Goal: Task Accomplishment & Management: Manage account settings

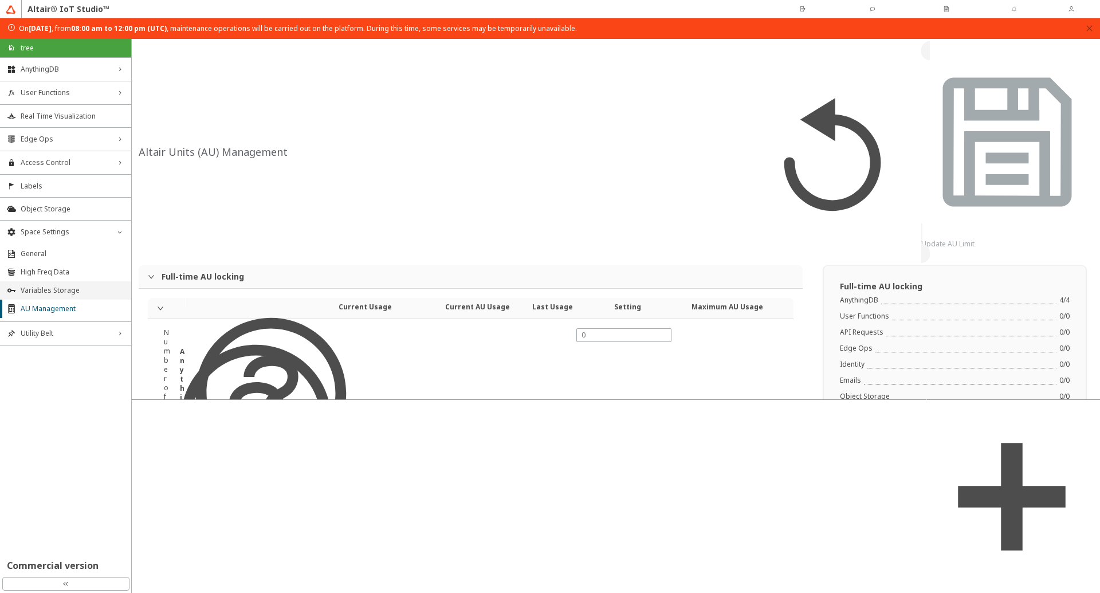
click at [37, 290] on span "Variables Storage" at bounding box center [73, 290] width 104 height 9
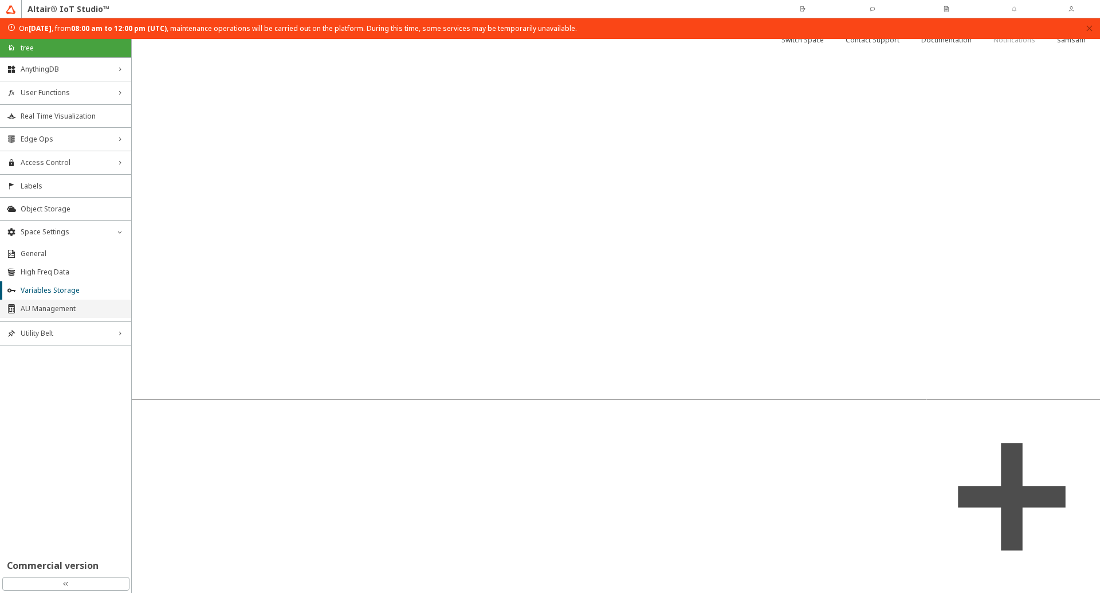
click at [38, 308] on span "AU Management" at bounding box center [73, 308] width 104 height 9
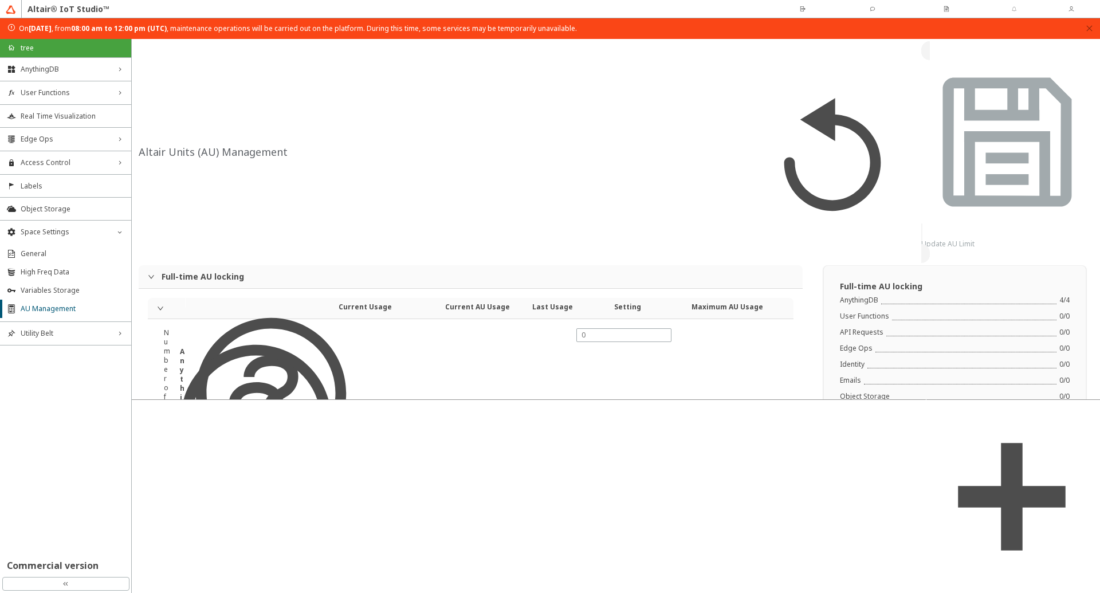
click at [609, 256] on div "1" at bounding box center [624, 255] width 84 height 10
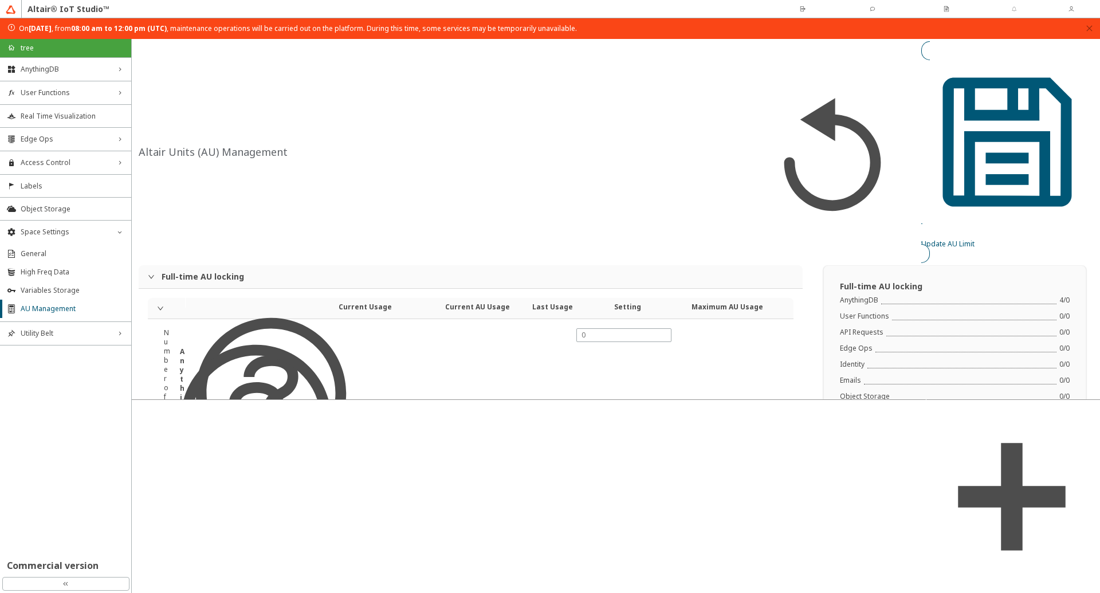
click at [0, 0] on slot "Update AU Limit" at bounding box center [0, 0] width 0 height 0
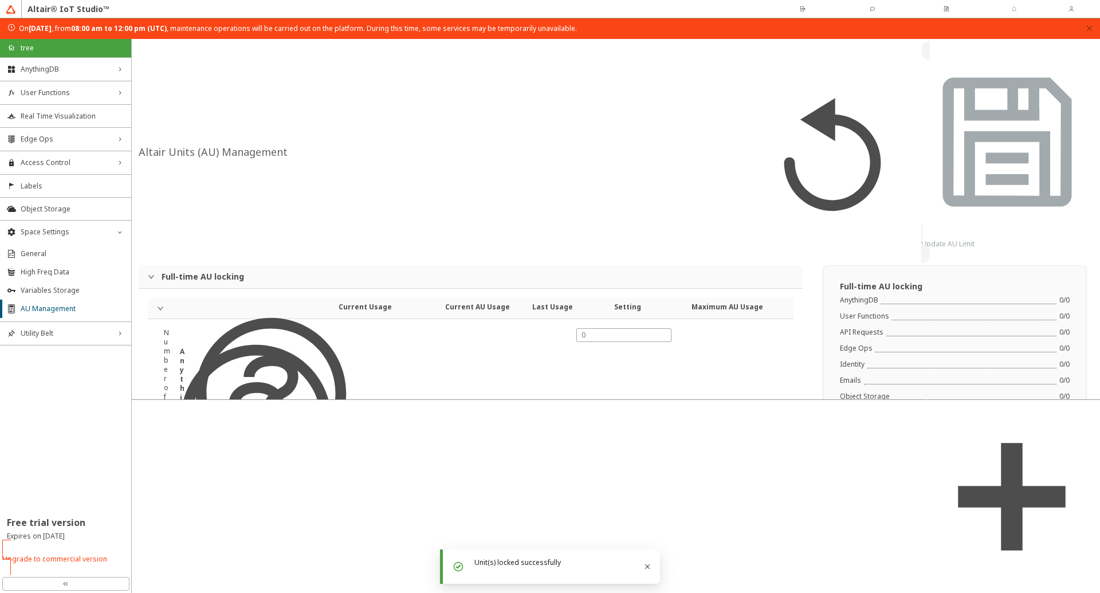
type input "0"
click at [0, 0] on slot "Switch Space" at bounding box center [0, 0] width 0 height 0
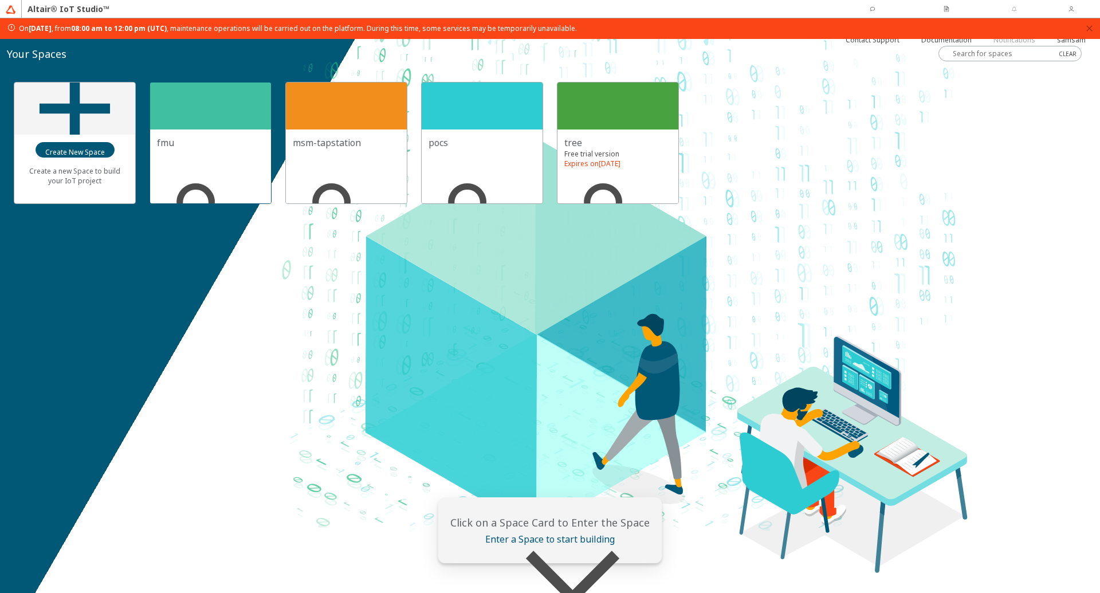
click at [192, 119] on div at bounding box center [210, 105] width 121 height 47
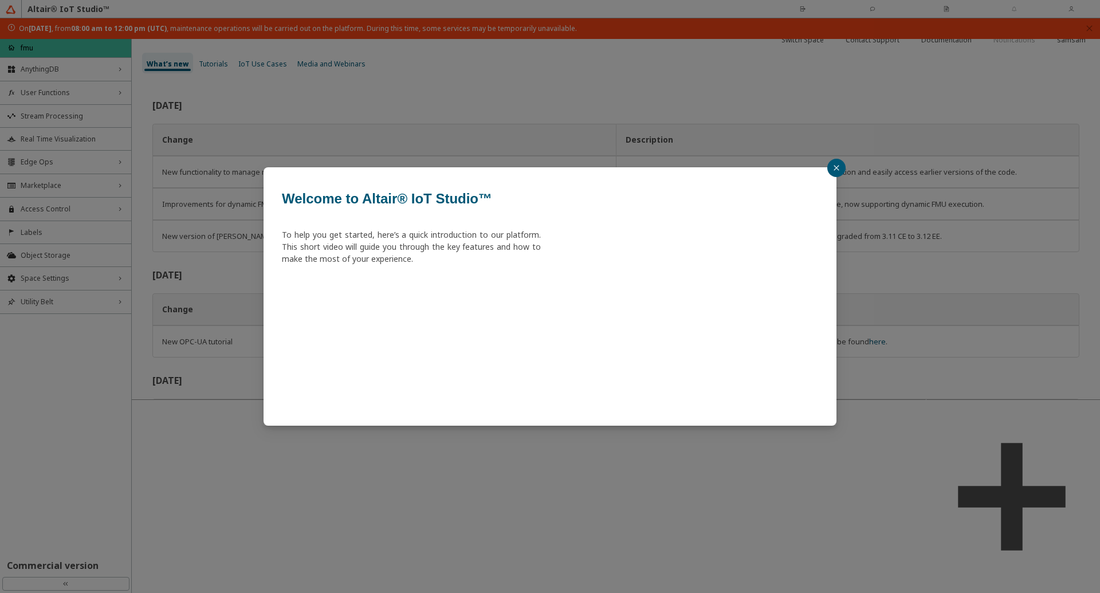
click at [838, 171] on button "button" at bounding box center [836, 168] width 18 height 18
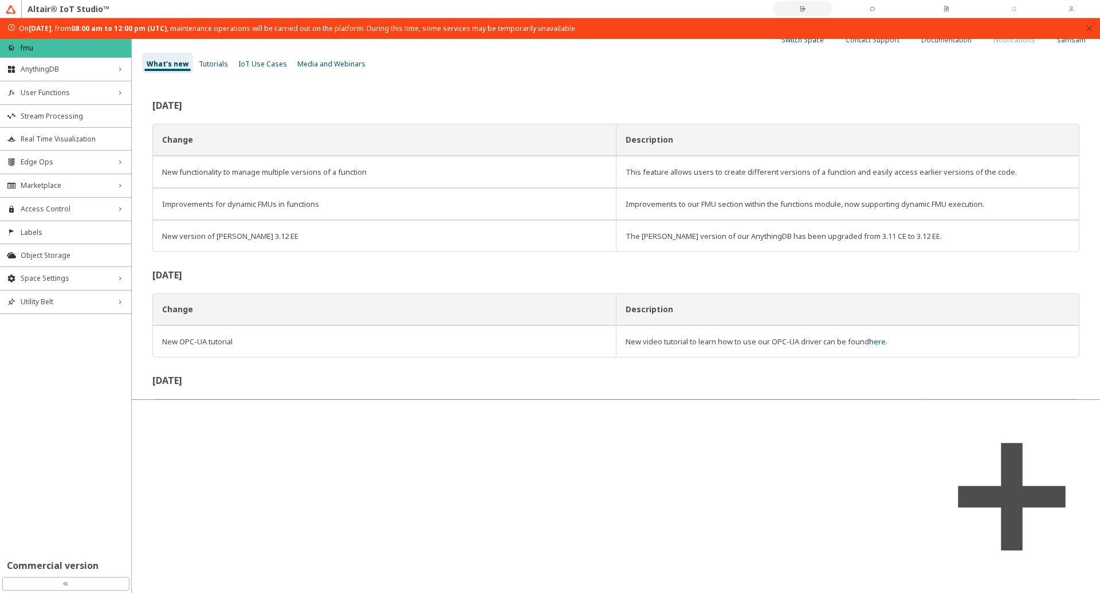
click at [781, 13] on iron-icon at bounding box center [802, 16] width 42 height 21
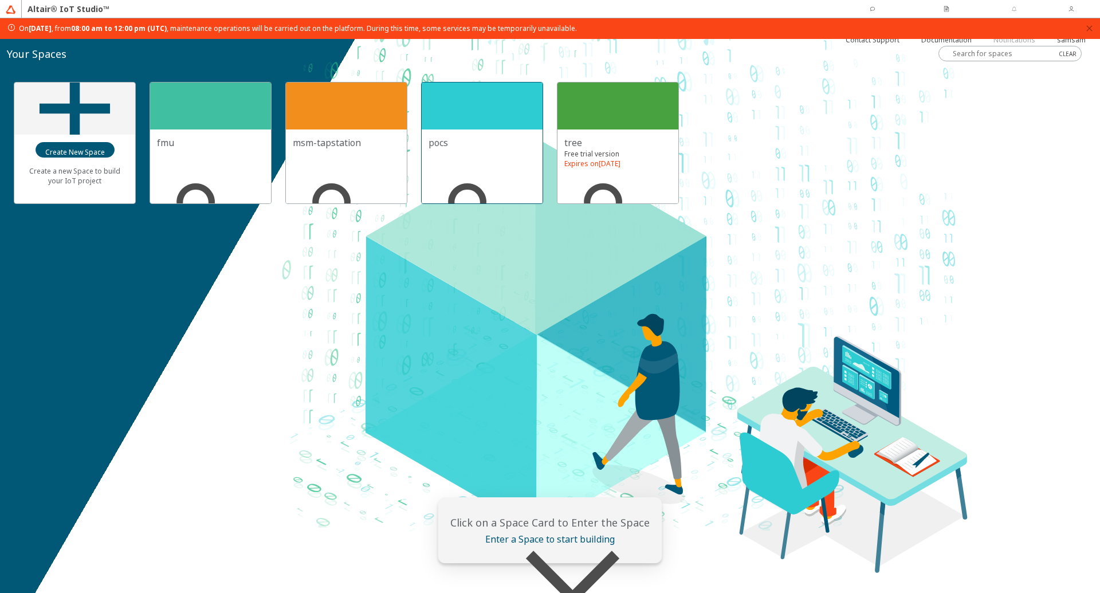
click at [461, 109] on div at bounding box center [482, 105] width 121 height 47
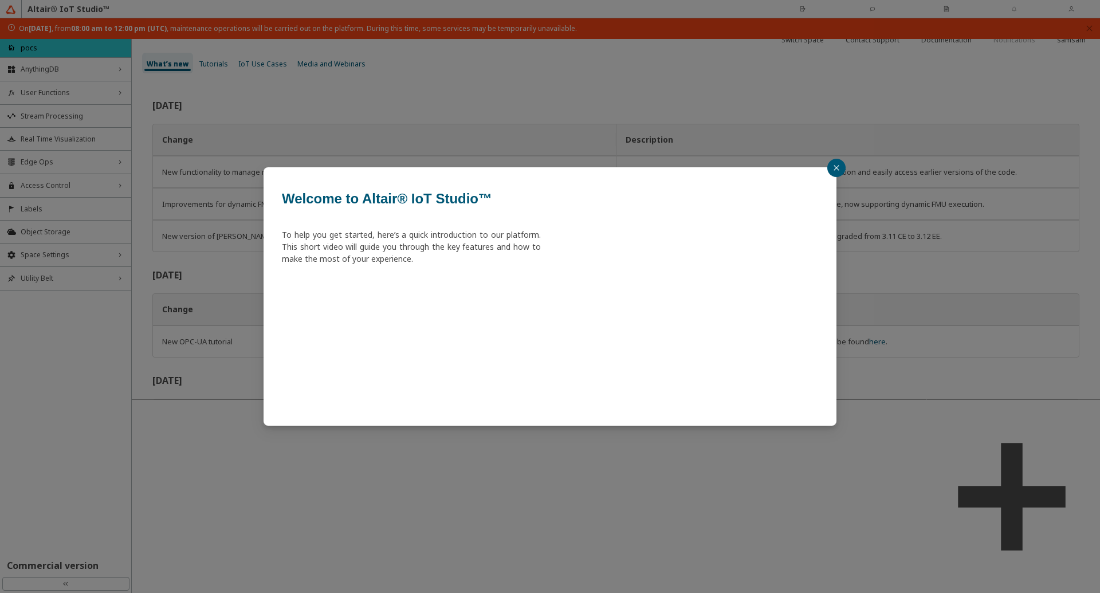
click at [835, 168] on button "button" at bounding box center [836, 168] width 18 height 18
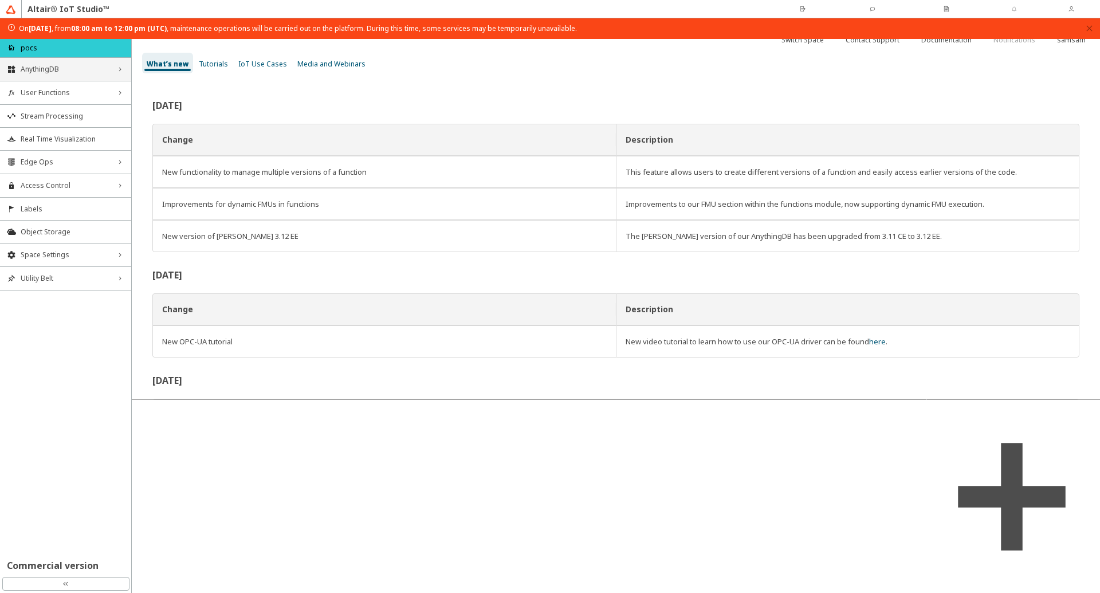
click at [74, 76] on div "AnythingDB right_chevron" at bounding box center [65, 69] width 131 height 23
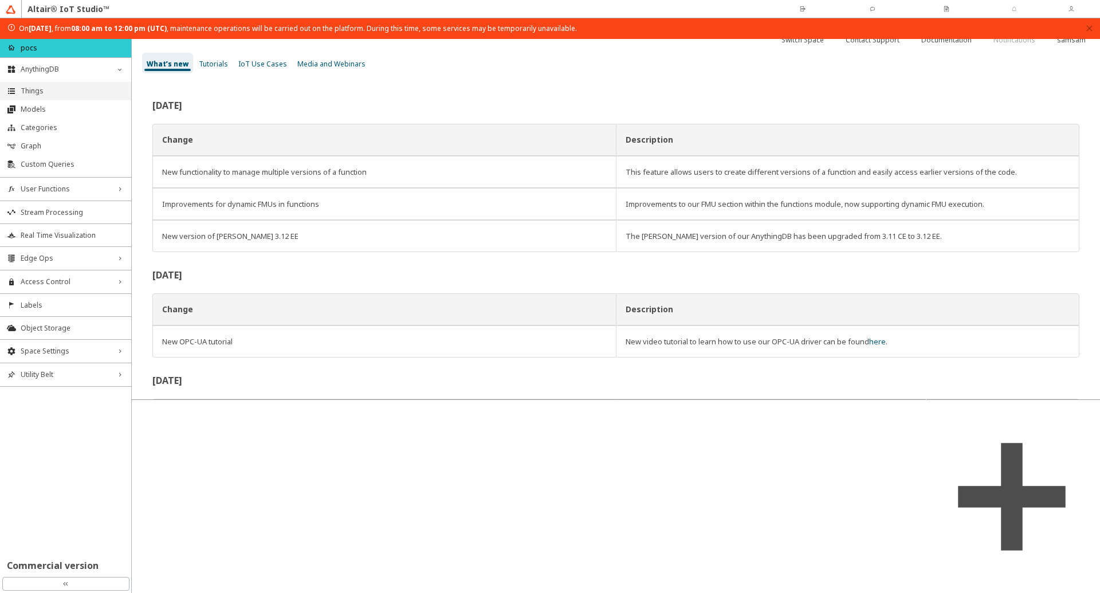
click at [66, 91] on span "Things" at bounding box center [73, 90] width 104 height 9
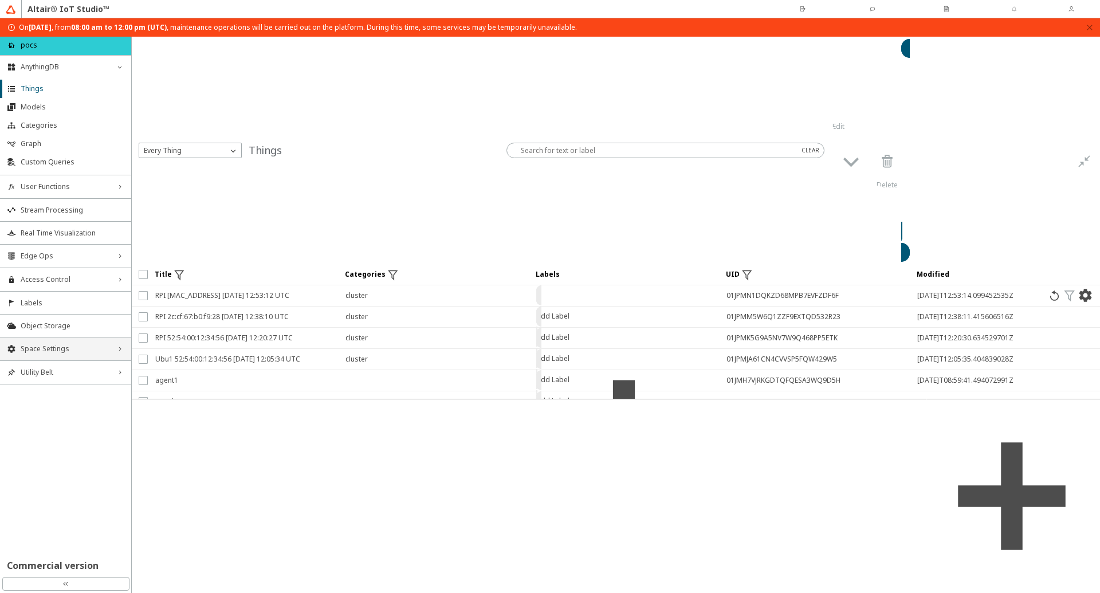
click at [65, 349] on span "Space Settings" at bounding box center [66, 348] width 90 height 9
click at [56, 421] on span "AU Management" at bounding box center [73, 425] width 104 height 9
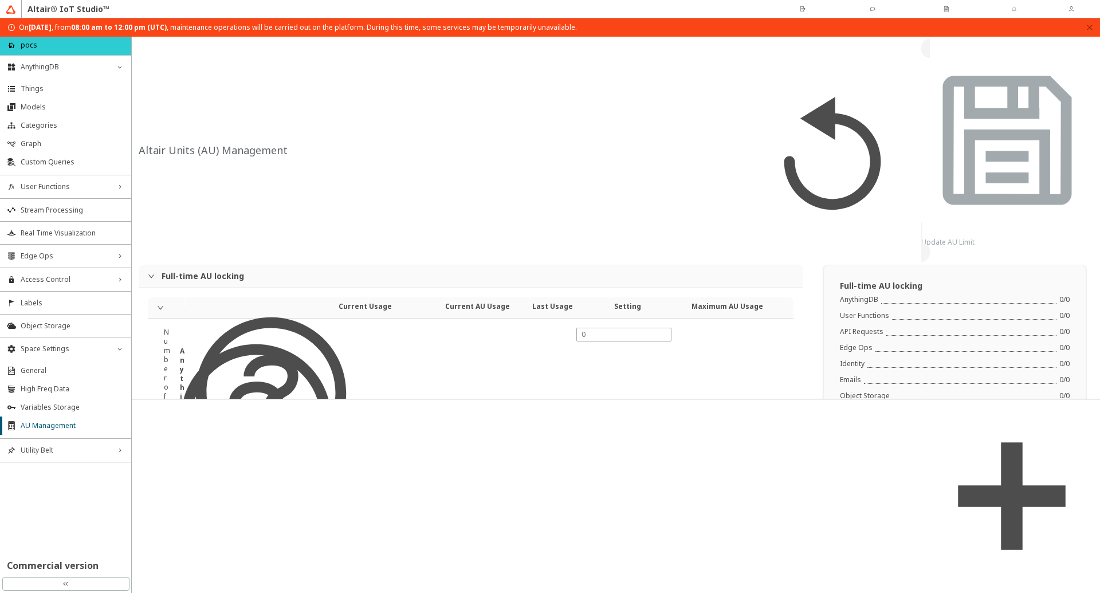
type input "24000"
type input "5"
type input "0"
click at [618, 255] on div "3" at bounding box center [624, 253] width 84 height 10
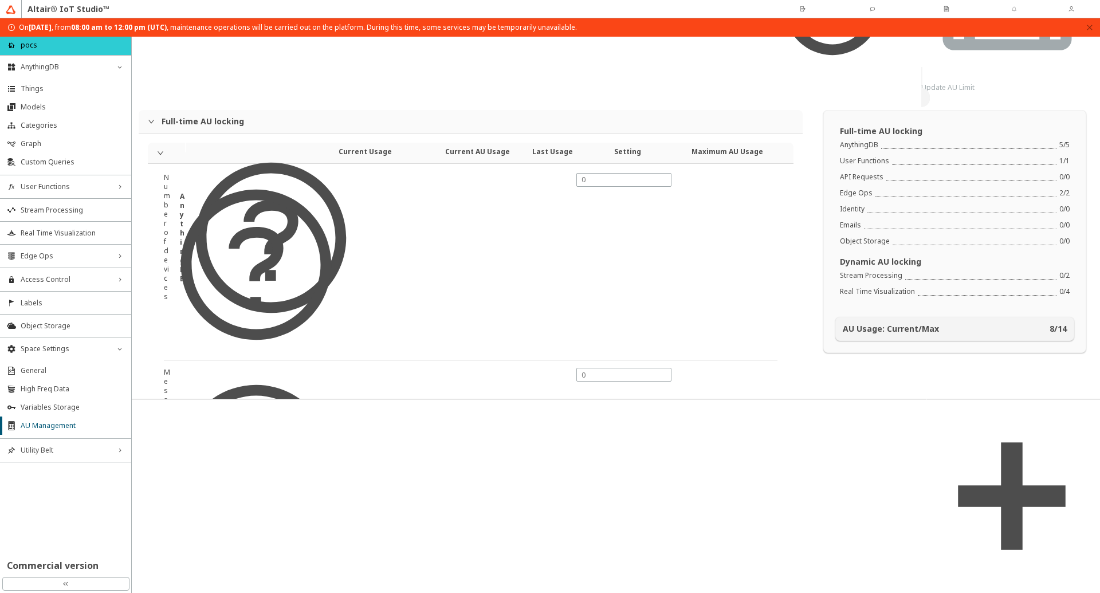
drag, startPoint x: 591, startPoint y: 381, endPoint x: 567, endPoint y: 381, distance: 23.5
type input "0"
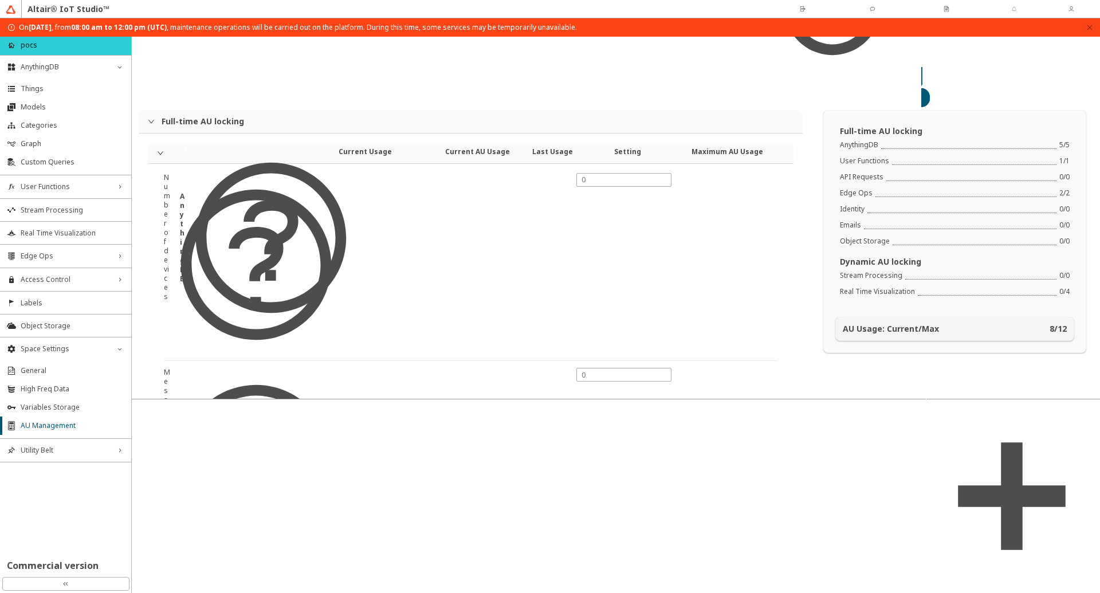
drag, startPoint x: 587, startPoint y: 494, endPoint x: 572, endPoint y: 485, distance: 18.0
type input "0"
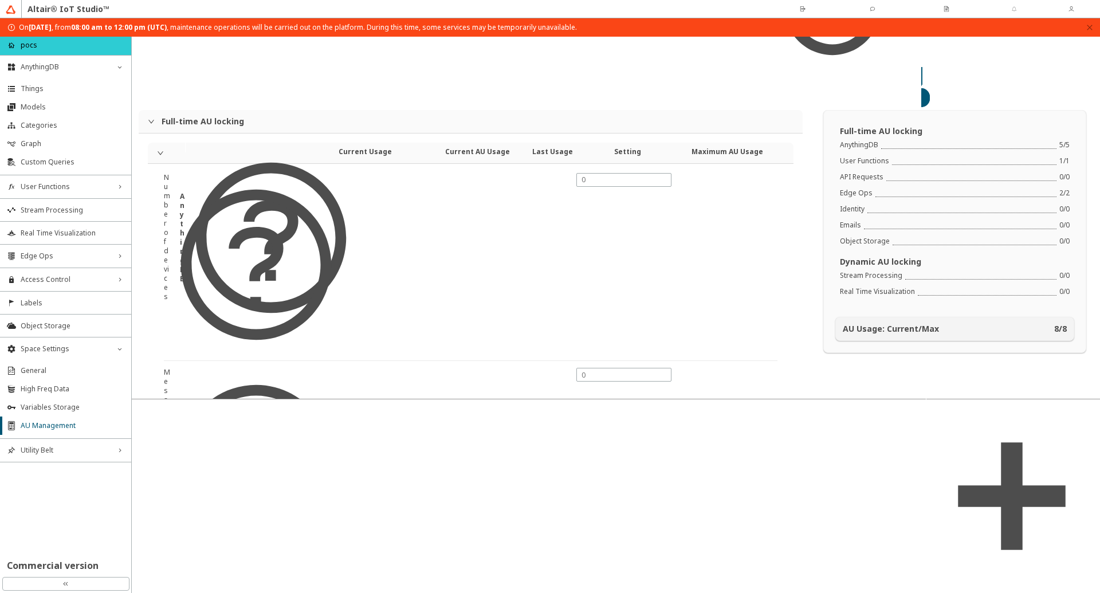
type input "0"
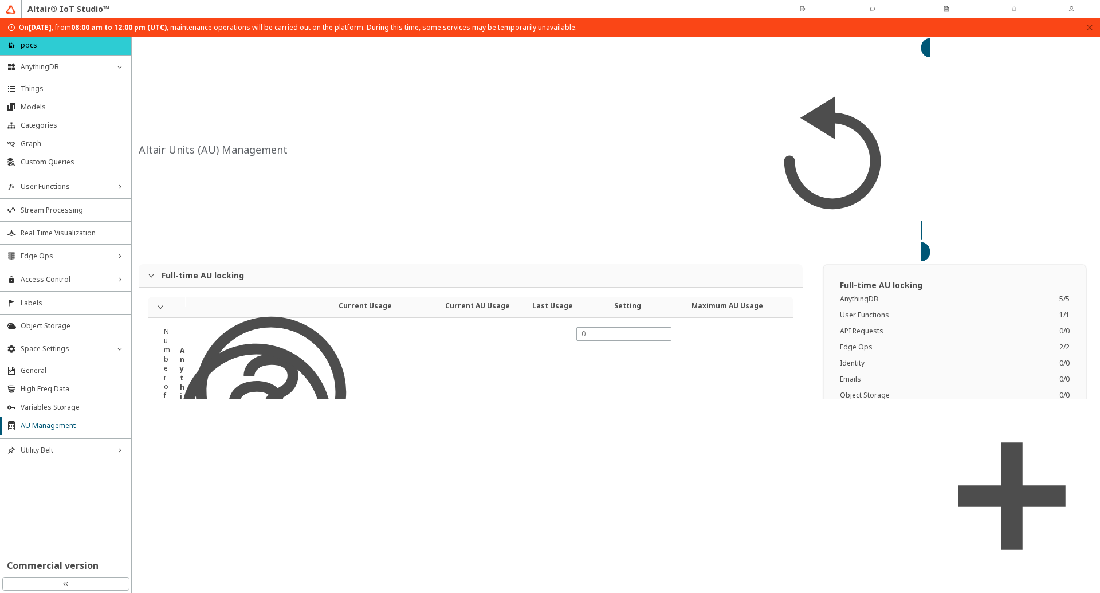
scroll to position [0, 0]
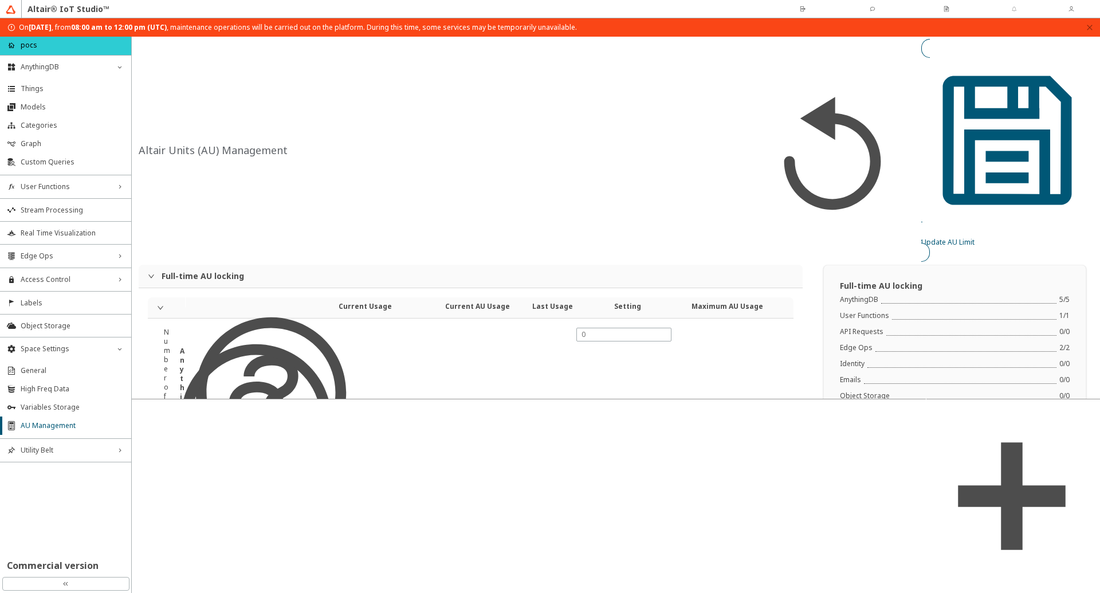
click at [0, 0] on slot "Update AU Limit" at bounding box center [0, 0] width 0 height 0
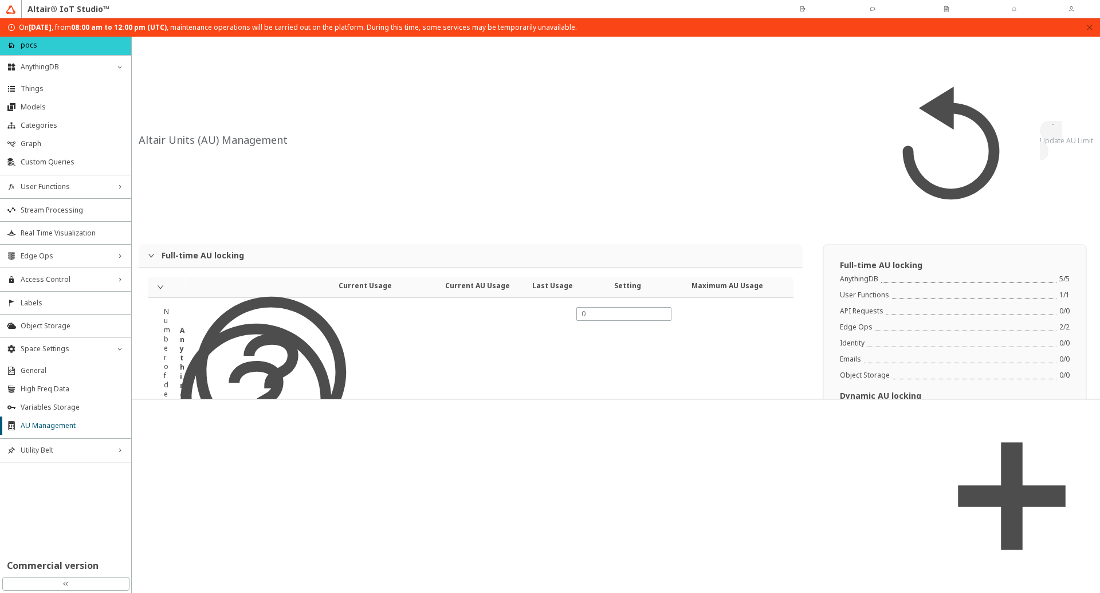
type input "1"
type input "2"
type input "4"
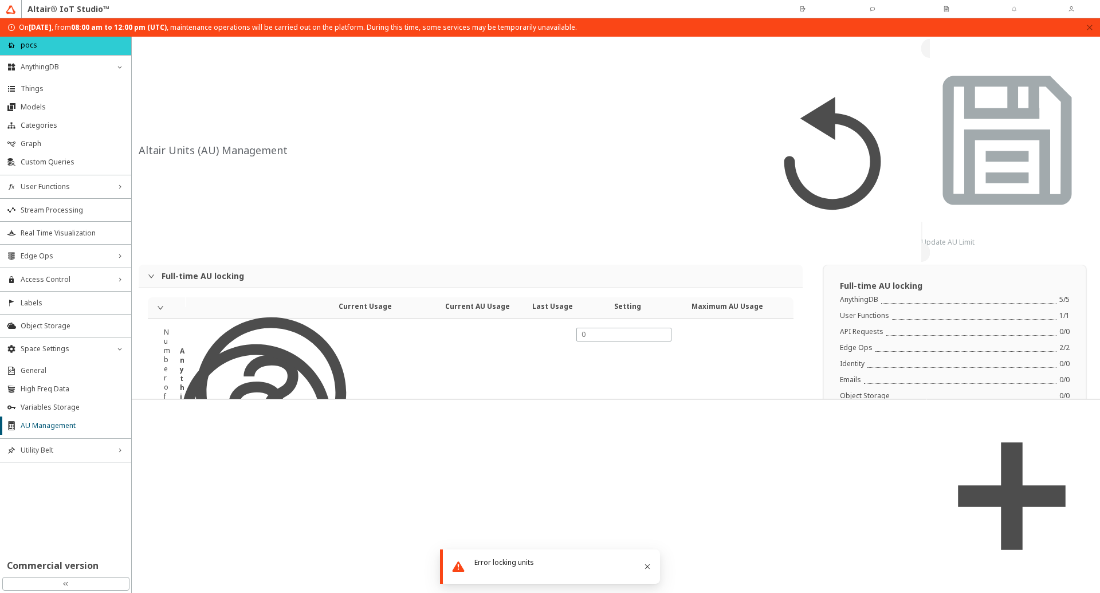
scroll to position [155, 0]
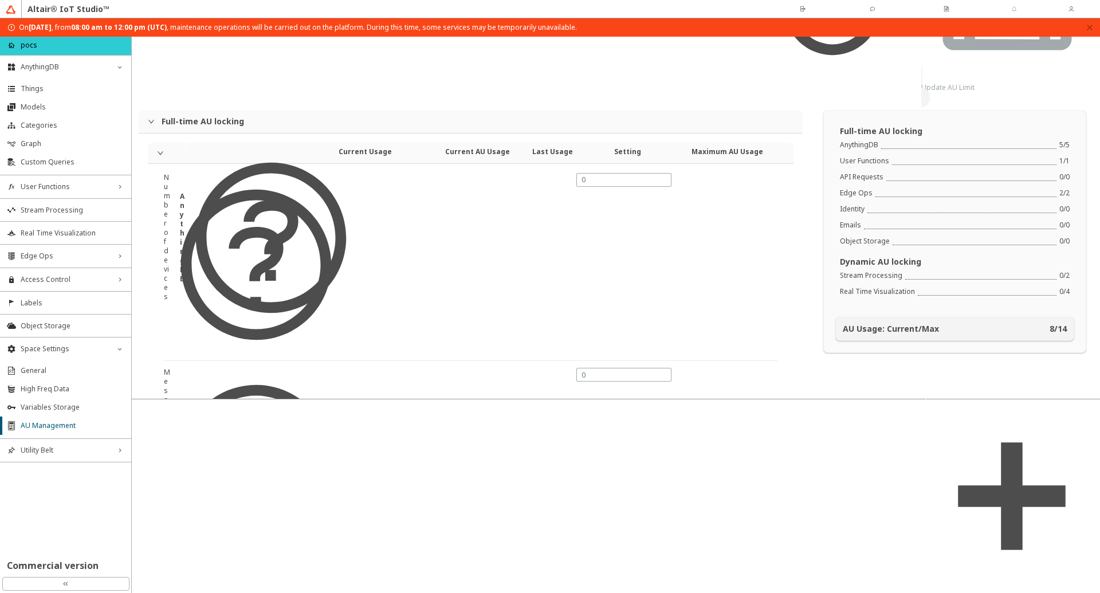
type input "0"
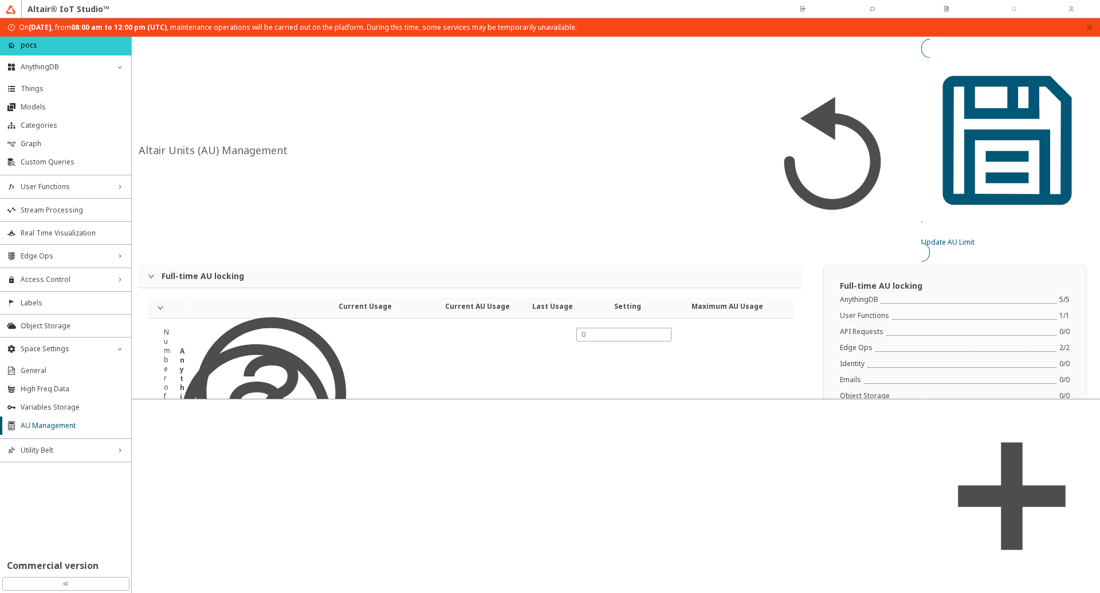
type input "0"
click at [1040, 237] on div "Update AU Limit" at bounding box center [1007, 242] width 172 height 10
type input "2"
type input "4"
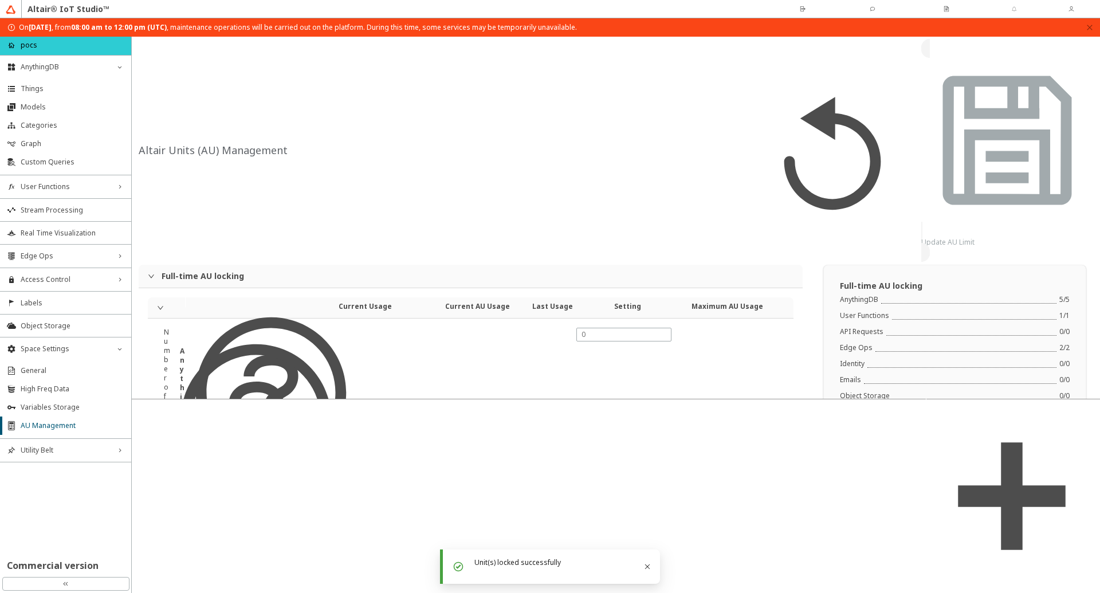
type input "0"
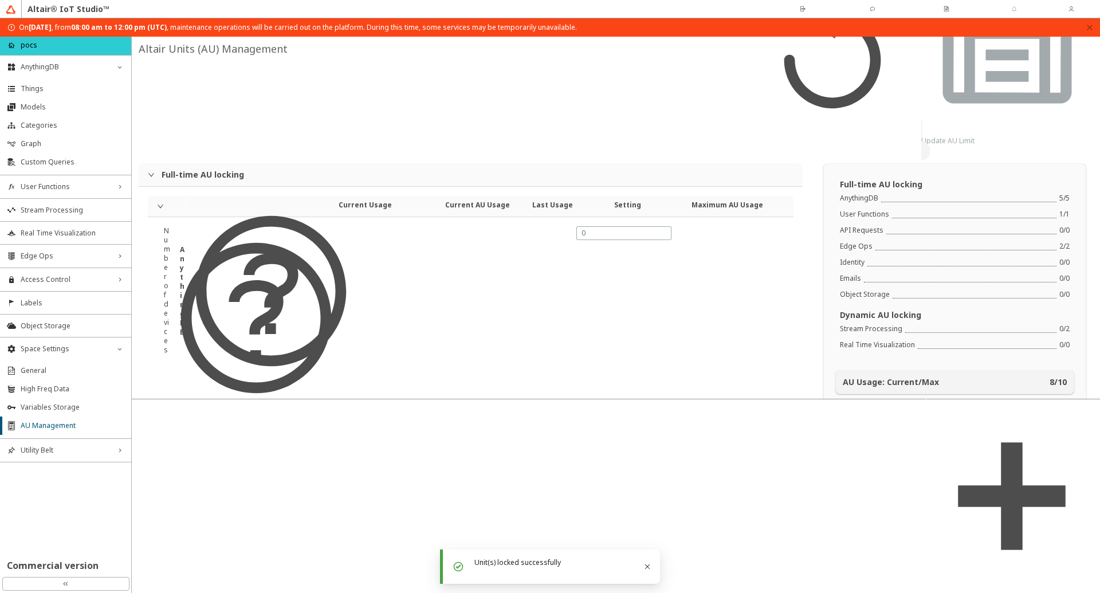
scroll to position [155, 0]
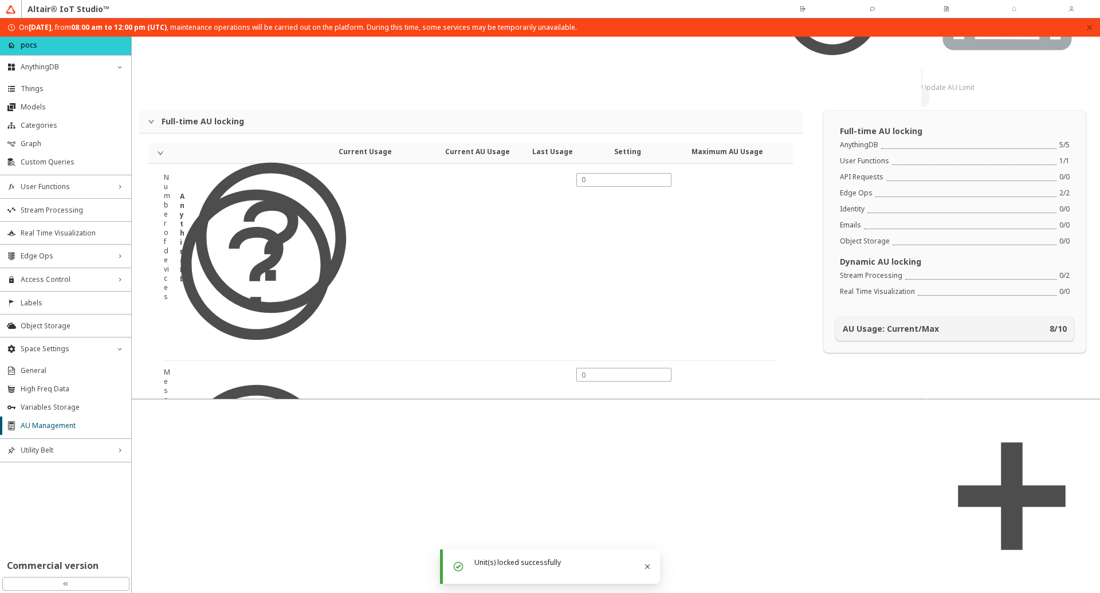
drag, startPoint x: 416, startPoint y: 380, endPoint x: 317, endPoint y: 382, distance: 99.7
drag, startPoint x: 162, startPoint y: 353, endPoint x: 157, endPoint y: 369, distance: 16.8
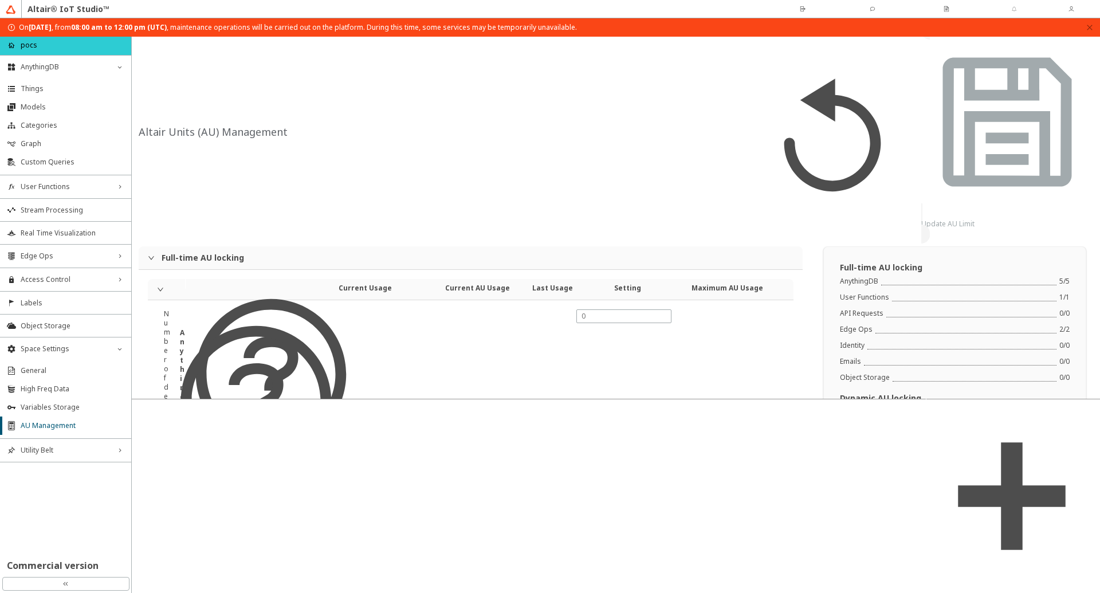
scroll to position [0, 0]
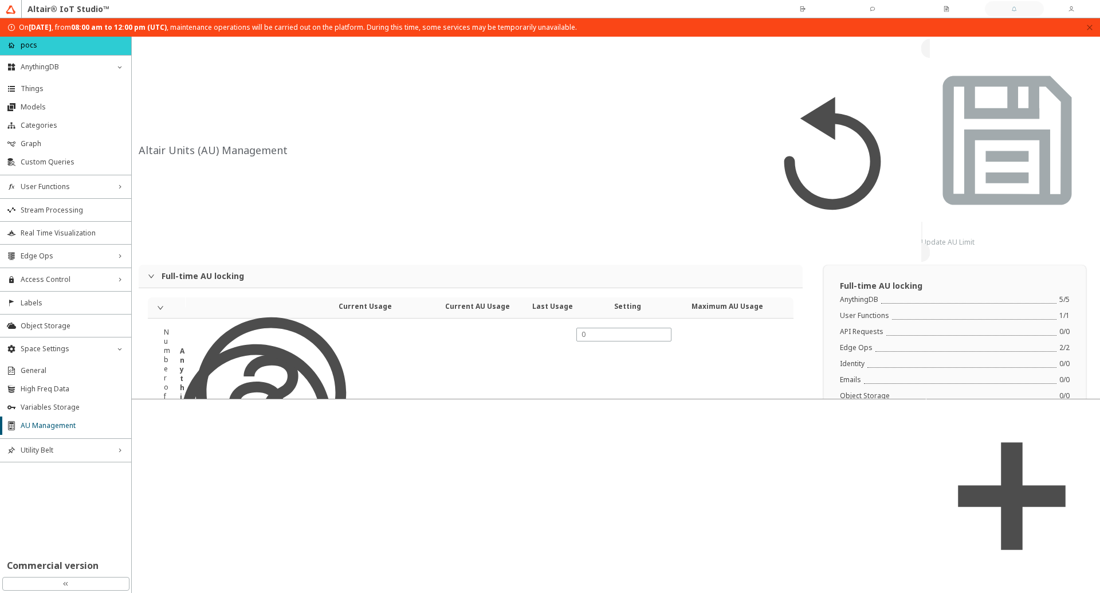
click at [0, 0] on slot "Notifications" at bounding box center [0, 0] width 0 height 0
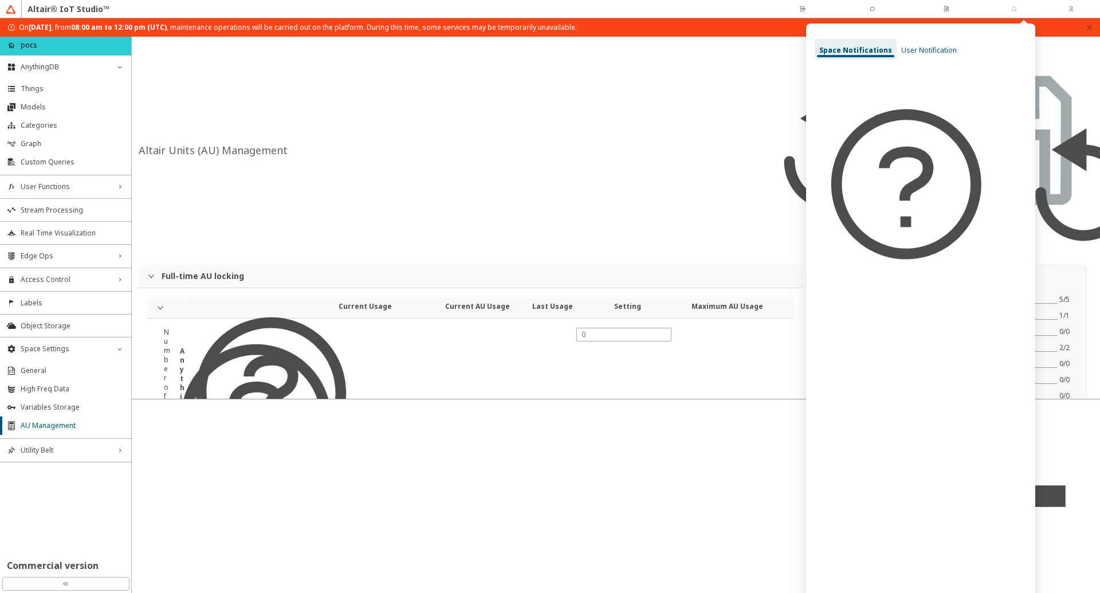
drag, startPoint x: 924, startPoint y: 46, endPoint x: 907, endPoint y: 46, distance: 17.2
click at [924, 46] on span "User Notification" at bounding box center [929, 50] width 56 height 10
drag, startPoint x: 853, startPoint y: 45, endPoint x: 556, endPoint y: 1, distance: 300.1
click at [853, 45] on div "Space Notifications" at bounding box center [851, 49] width 73 height 21
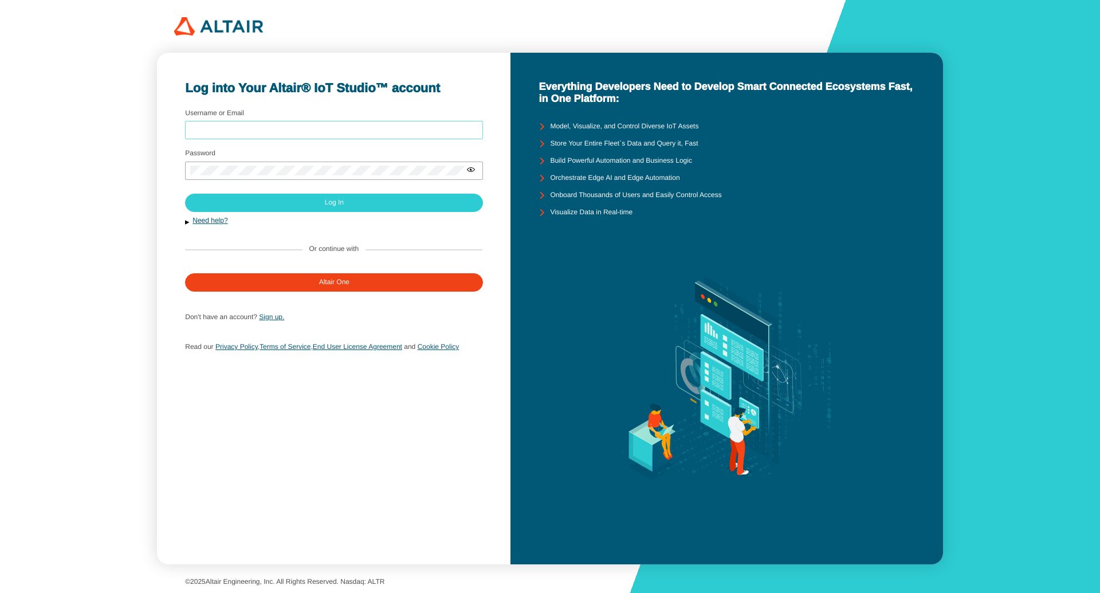
click at [237, 128] on input "Username or Email" at bounding box center [334, 130] width 288 height 8
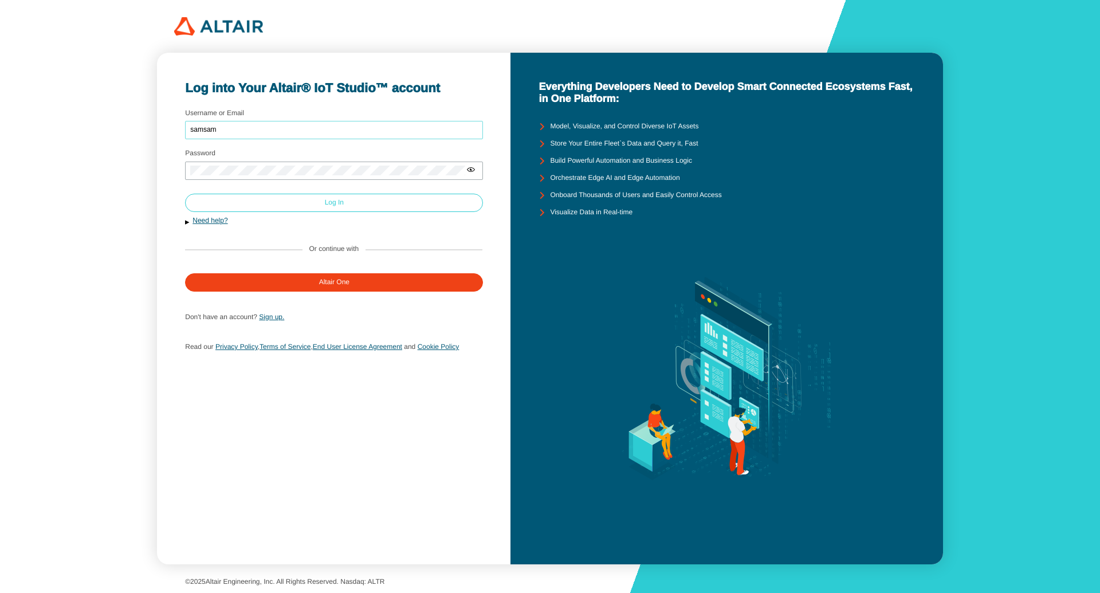
type input "samsam"
click at [264, 198] on paper-button "Log In" at bounding box center [334, 203] width 298 height 18
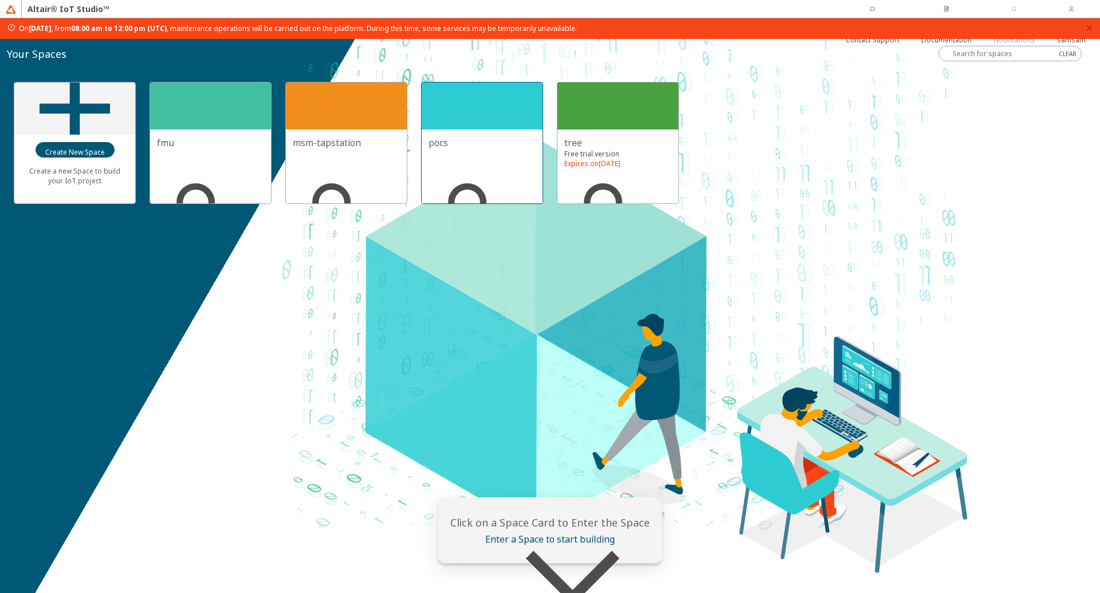
click at [484, 113] on div at bounding box center [482, 105] width 121 height 47
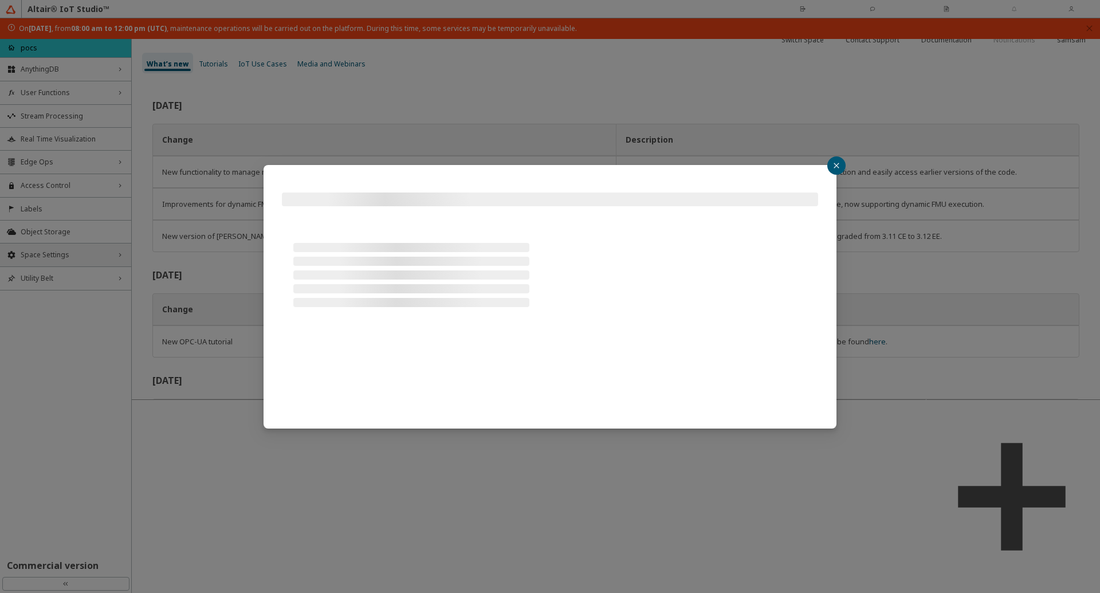
click at [87, 254] on div at bounding box center [550, 296] width 1100 height 593
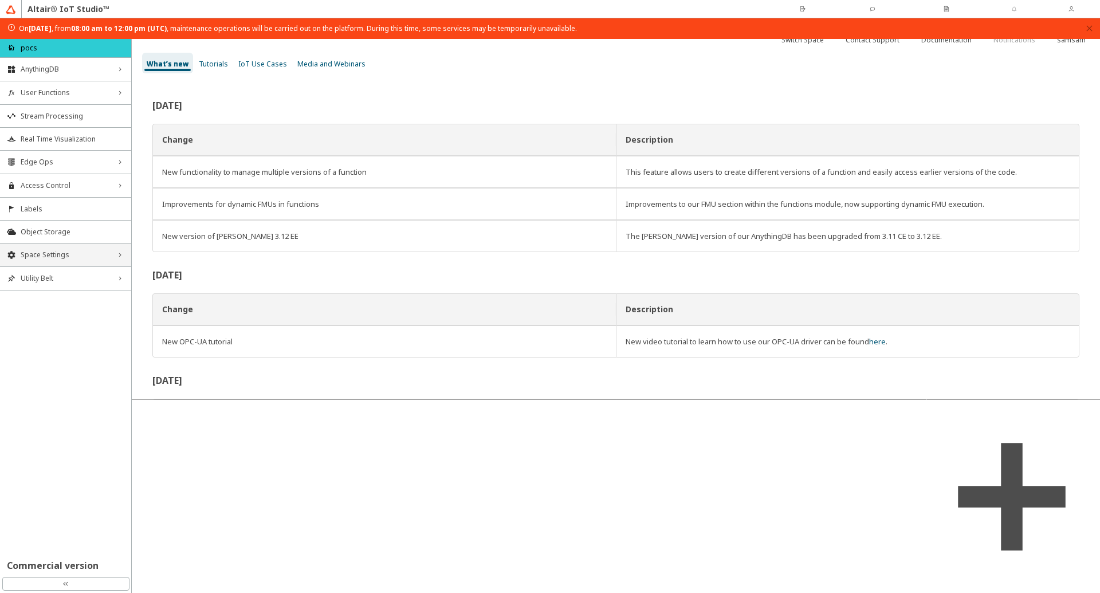
click at [87, 254] on span "Space Settings" at bounding box center [66, 254] width 90 height 9
click at [73, 331] on span "AU Management" at bounding box center [73, 331] width 104 height 9
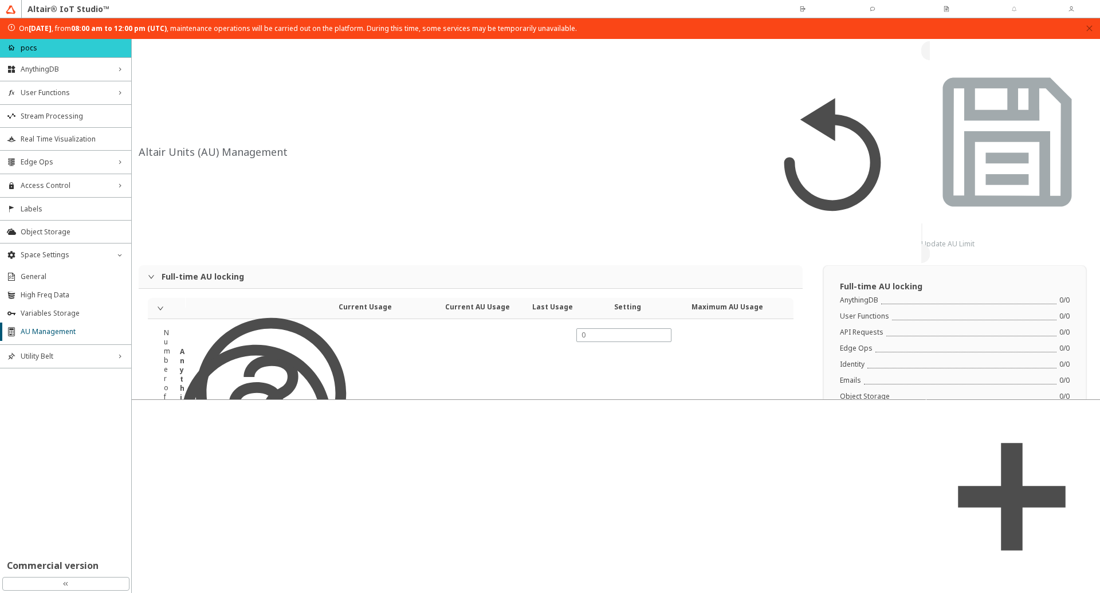
type input "24000"
type input "5"
type input "0"
type input "24000"
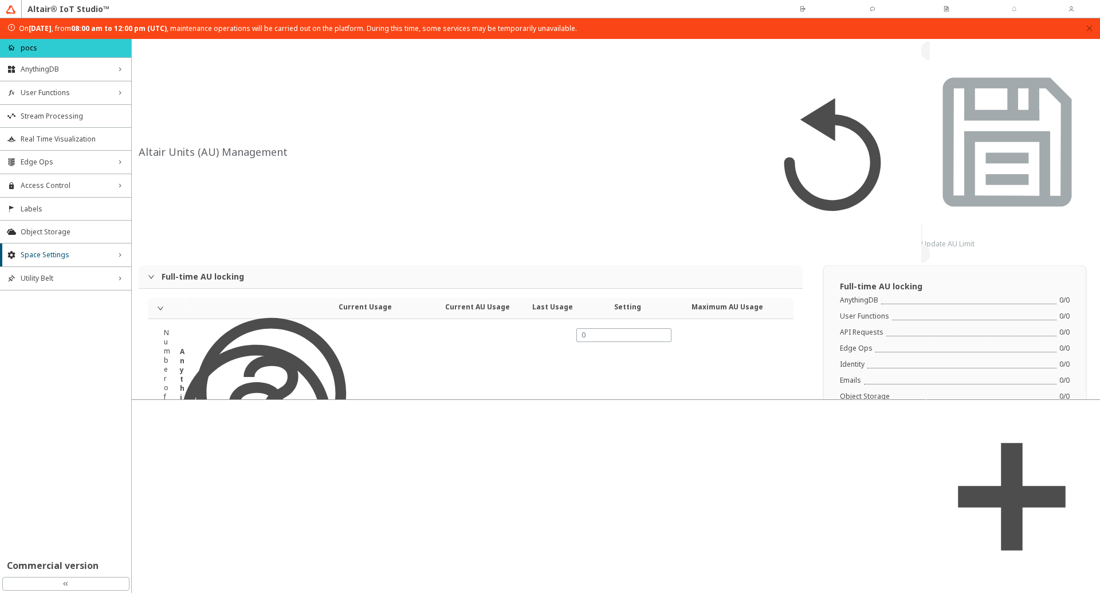
type input "5"
type input "0"
click at [1090, 9] on paper-button "samsam" at bounding box center [1071, 8] width 46 height 15
click at [1000, 31] on div "Notifications" at bounding box center [1014, 40] width 42 height 18
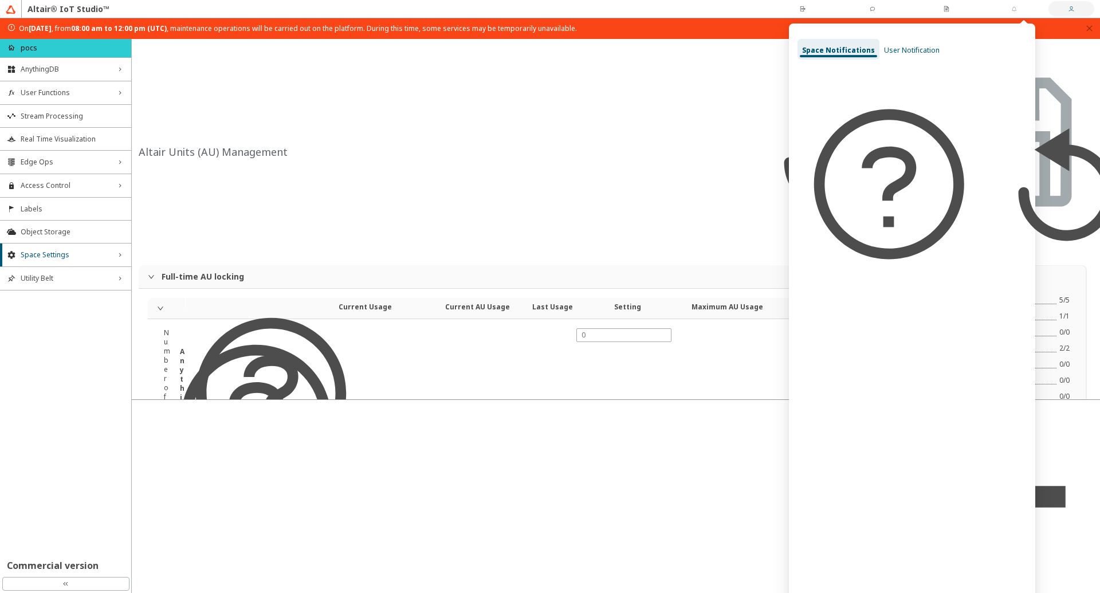
click at [1054, 3] on paper-button "samsam" at bounding box center [1071, 8] width 46 height 15
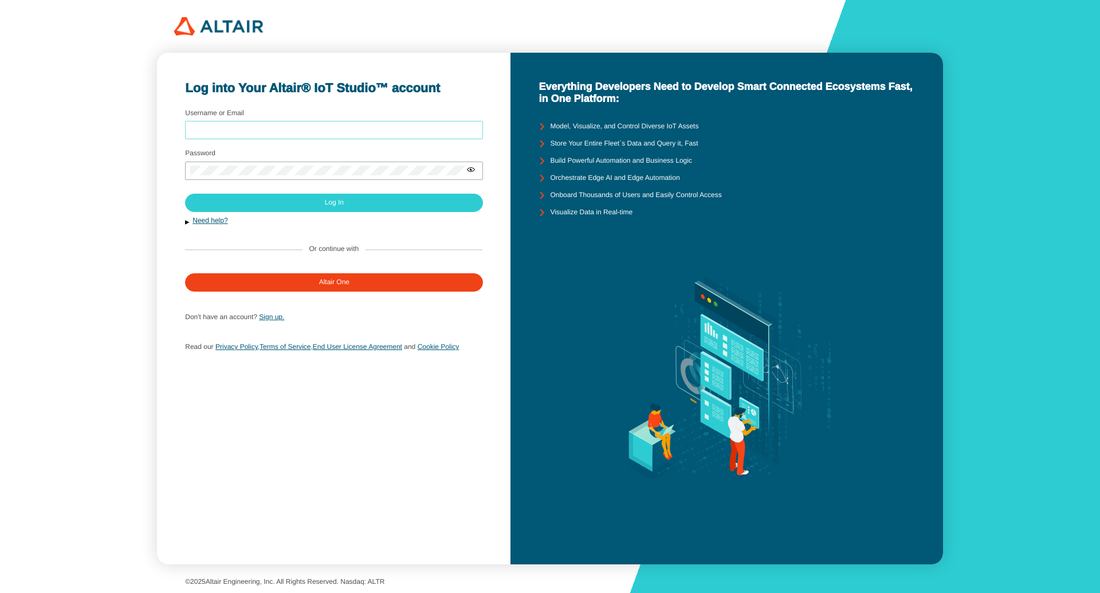
click at [298, 129] on input "Username or Email" at bounding box center [334, 130] width 288 height 8
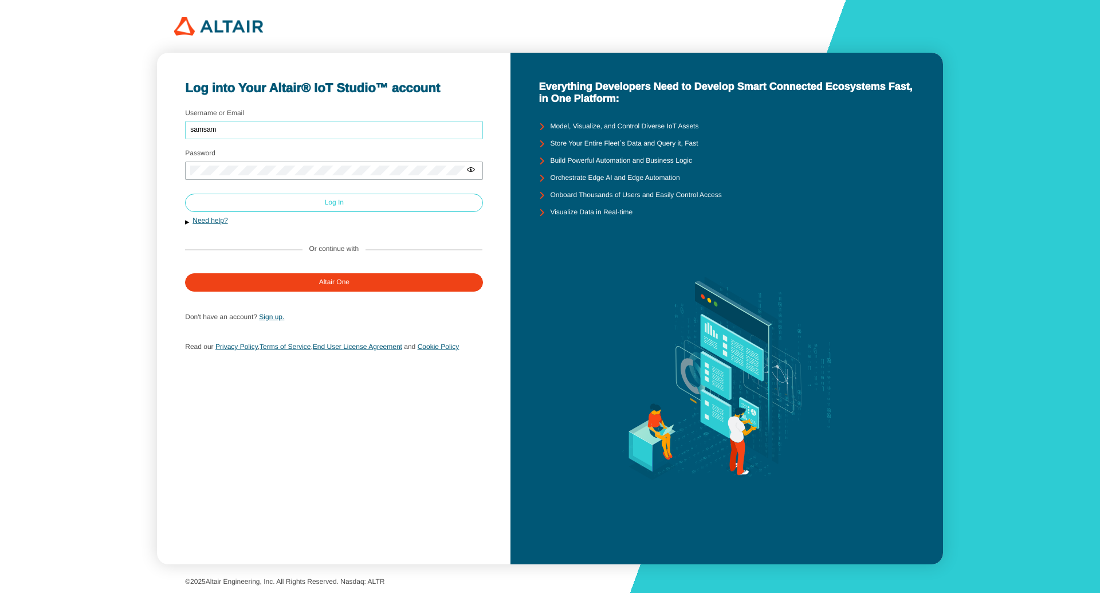
type input "samsam"
click at [315, 202] on paper-button "Log In" at bounding box center [334, 203] width 298 height 18
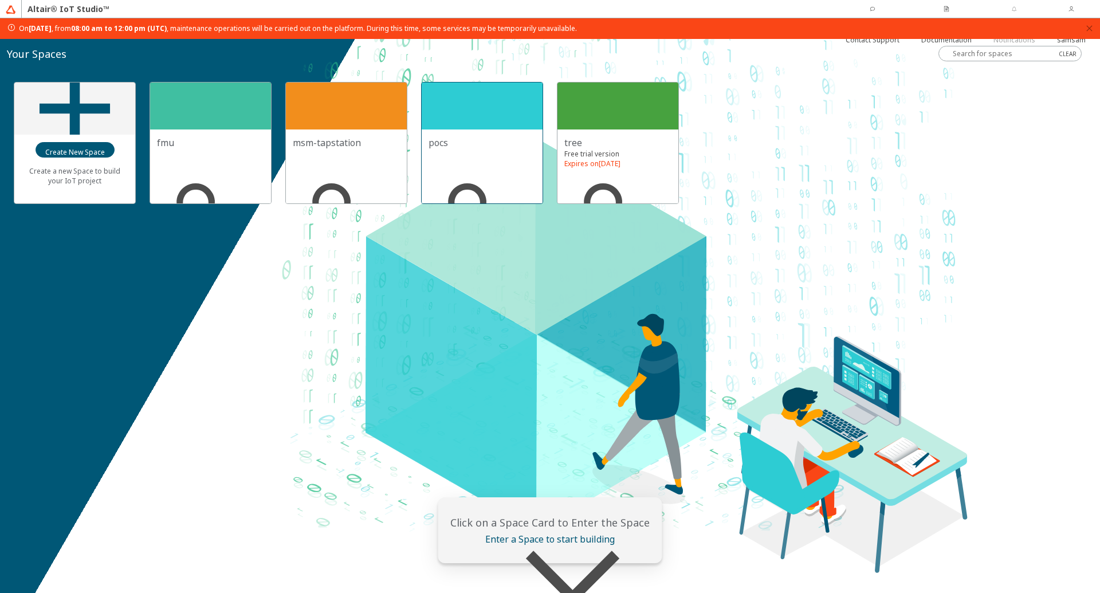
click at [482, 114] on div at bounding box center [482, 105] width 121 height 47
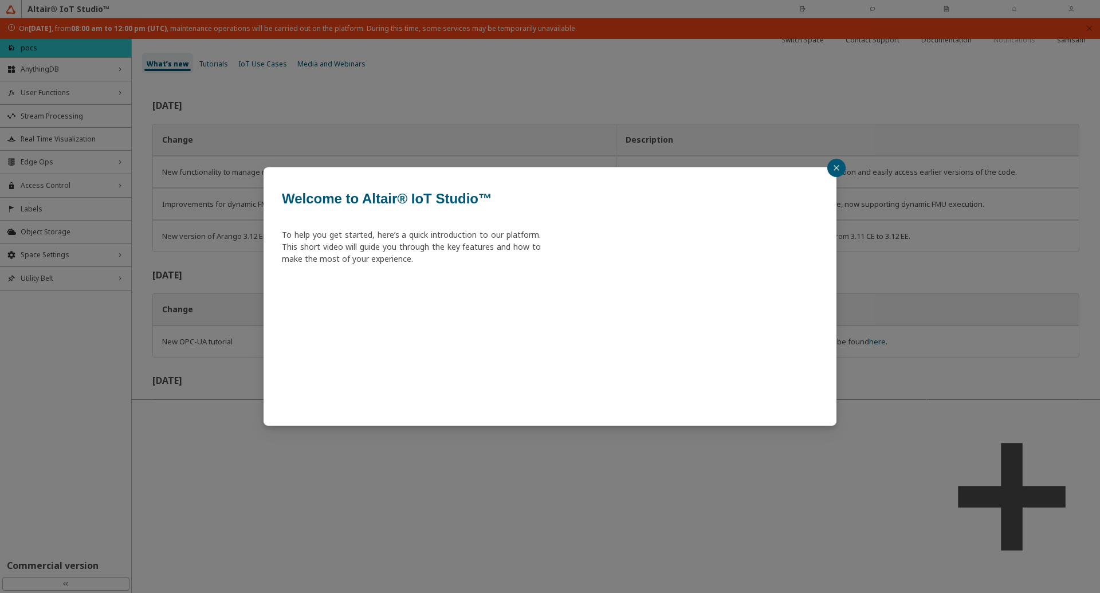
click at [828, 170] on button "button" at bounding box center [836, 168] width 18 height 18
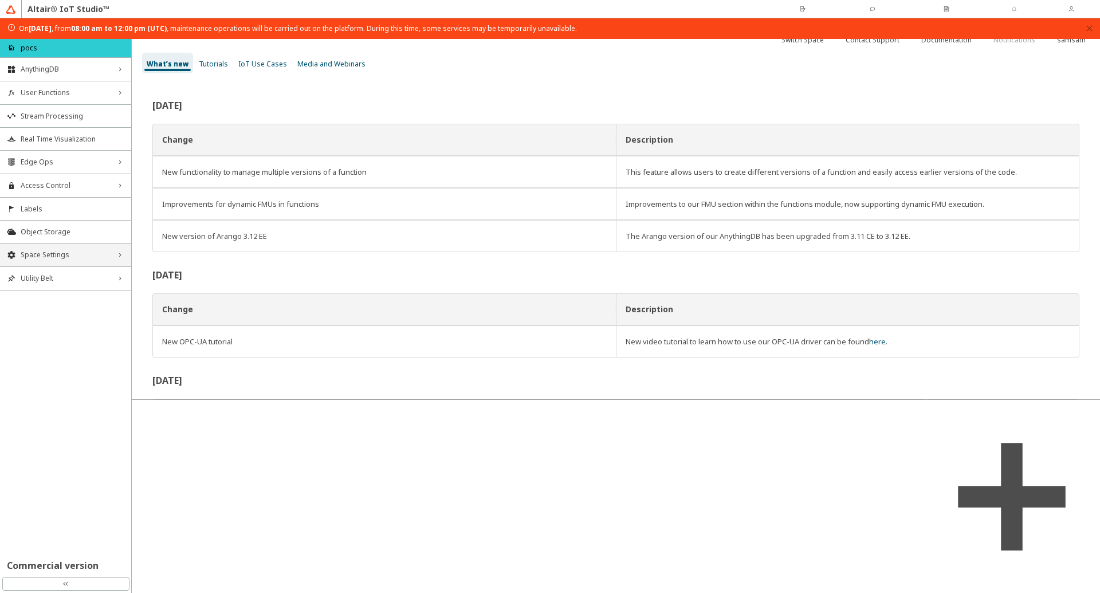
click at [95, 261] on div "Space Settings right_chevron" at bounding box center [65, 254] width 131 height 23
click at [68, 333] on span "AU Management" at bounding box center [73, 331] width 104 height 9
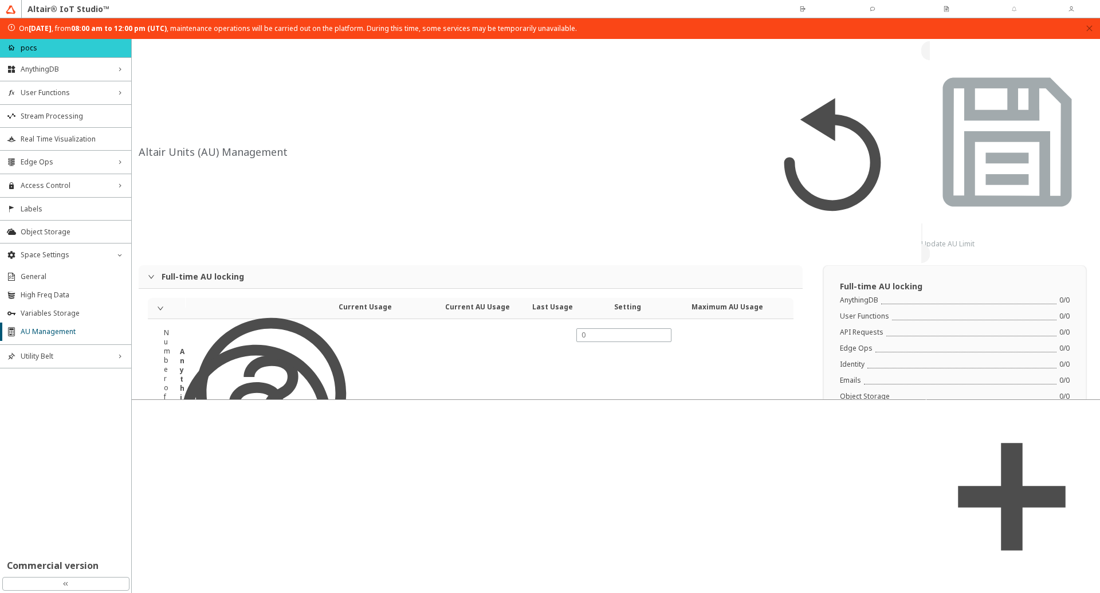
type input "24000"
type input "5"
type input "0"
click at [157, 305] on span "expanded" at bounding box center [160, 308] width 7 height 7
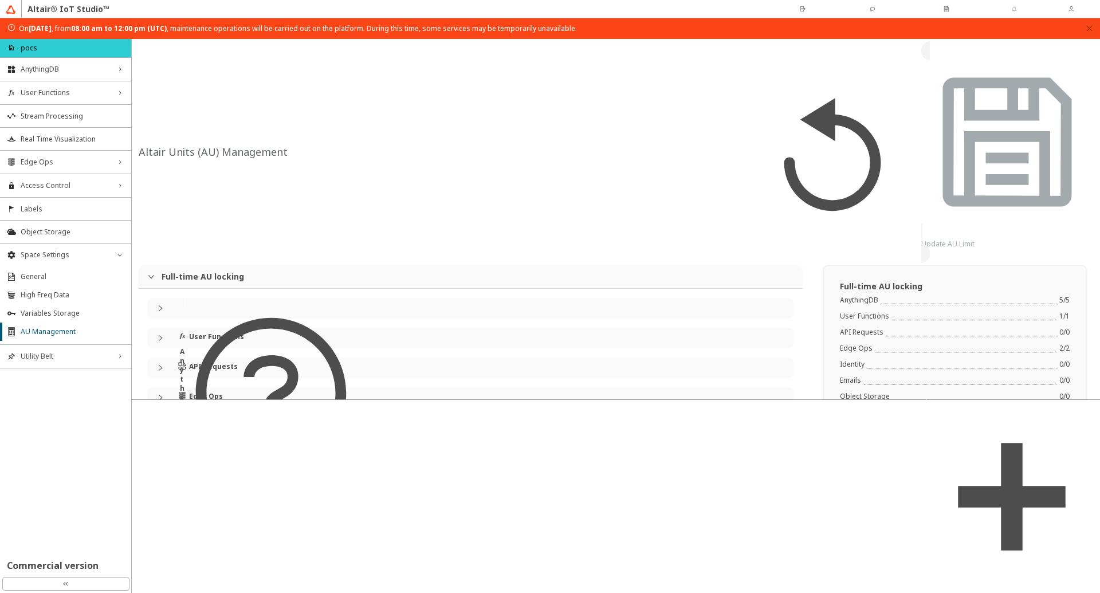
click at [159, 424] on icon "collapsed" at bounding box center [160, 427] width 7 height 7
click at [159, 424] on icon "expanded" at bounding box center [160, 427] width 7 height 7
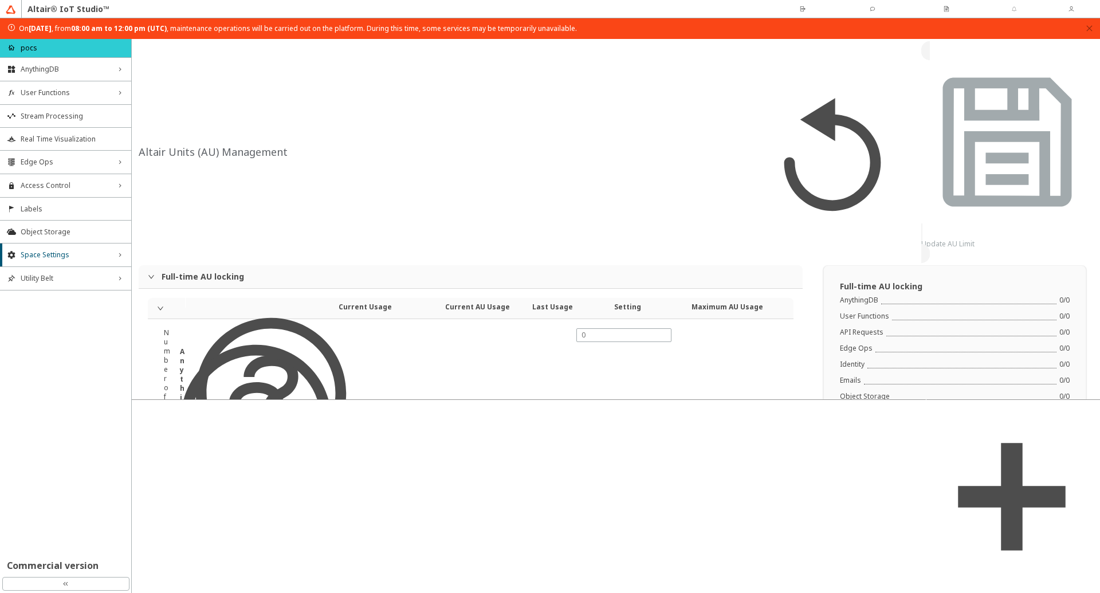
type input "24000"
type input "5"
type input "0"
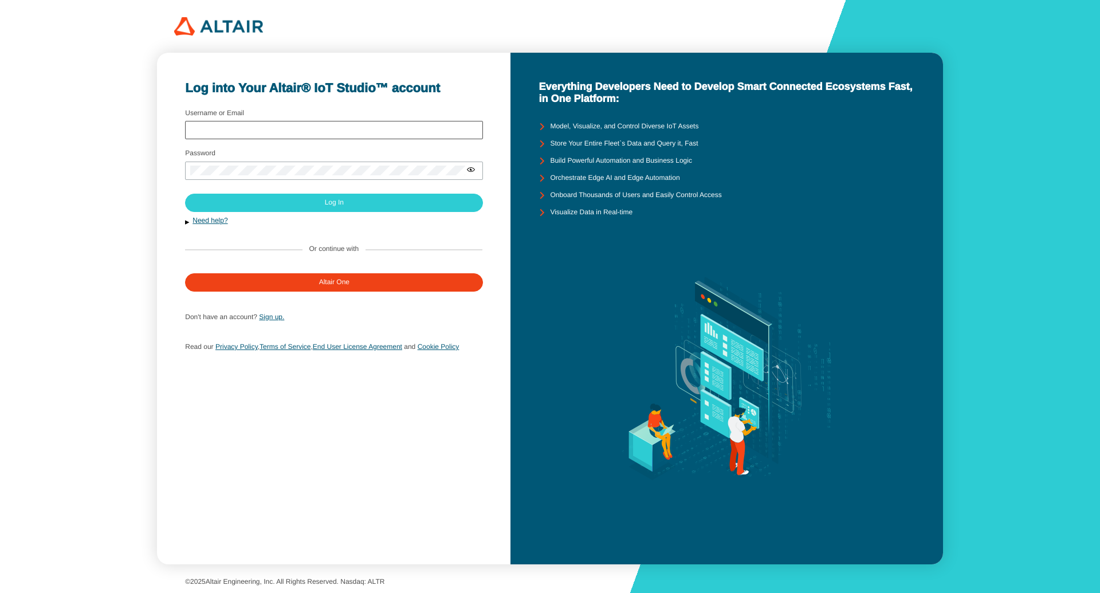
click at [263, 123] on div at bounding box center [334, 130] width 298 height 18
click at [259, 128] on input "Username or Email" at bounding box center [334, 130] width 288 height 8
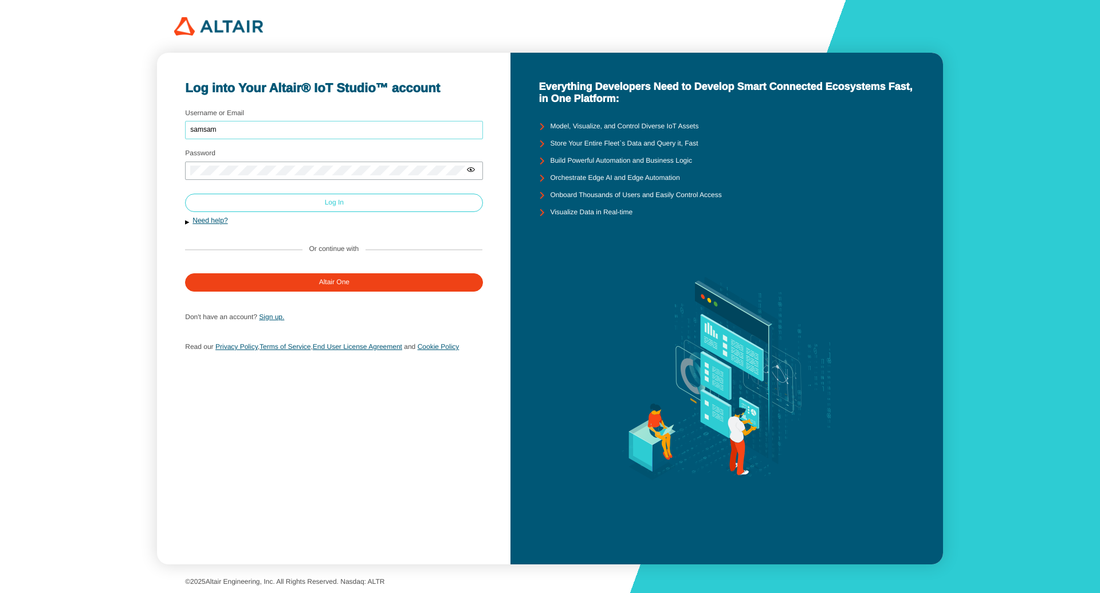
type input "samsam"
click at [316, 200] on paper-button "Log In" at bounding box center [334, 203] width 298 height 18
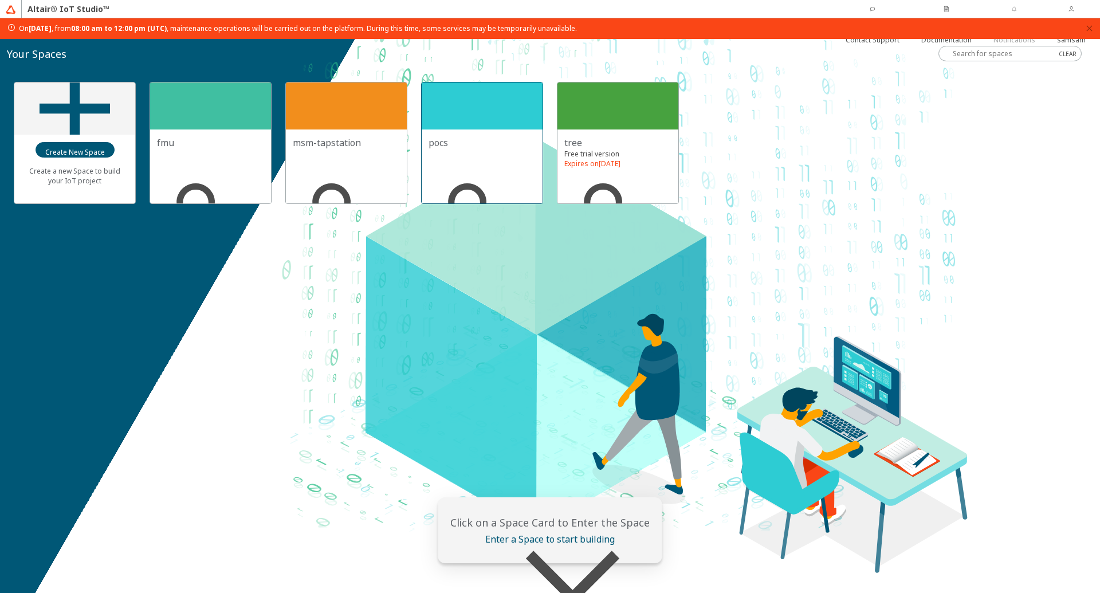
click at [494, 98] on div at bounding box center [482, 105] width 121 height 47
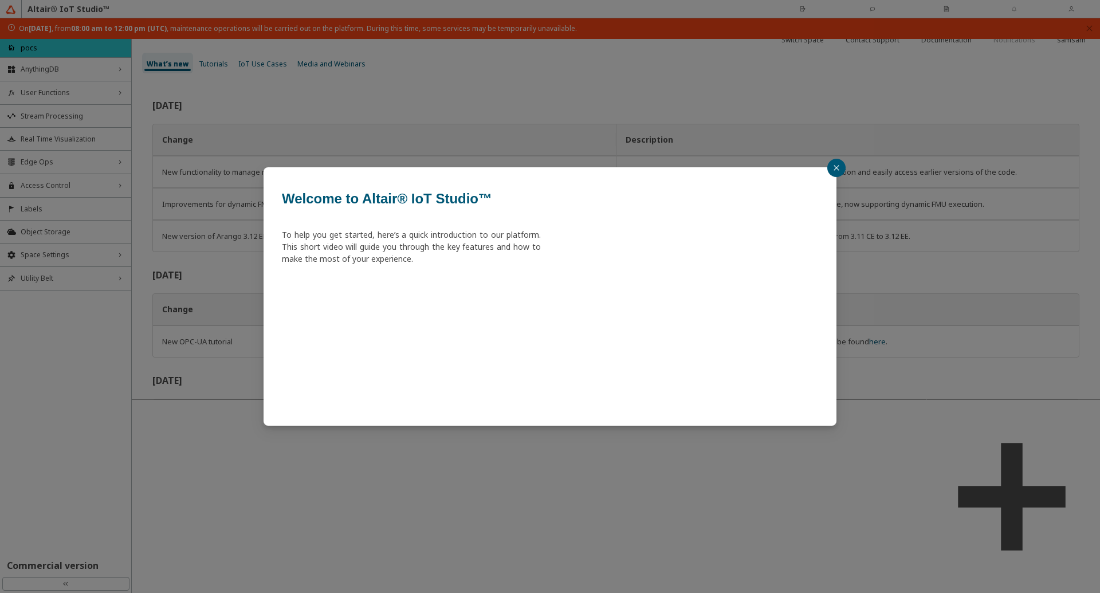
click at [834, 167] on icon "close" at bounding box center [836, 167] width 7 height 7
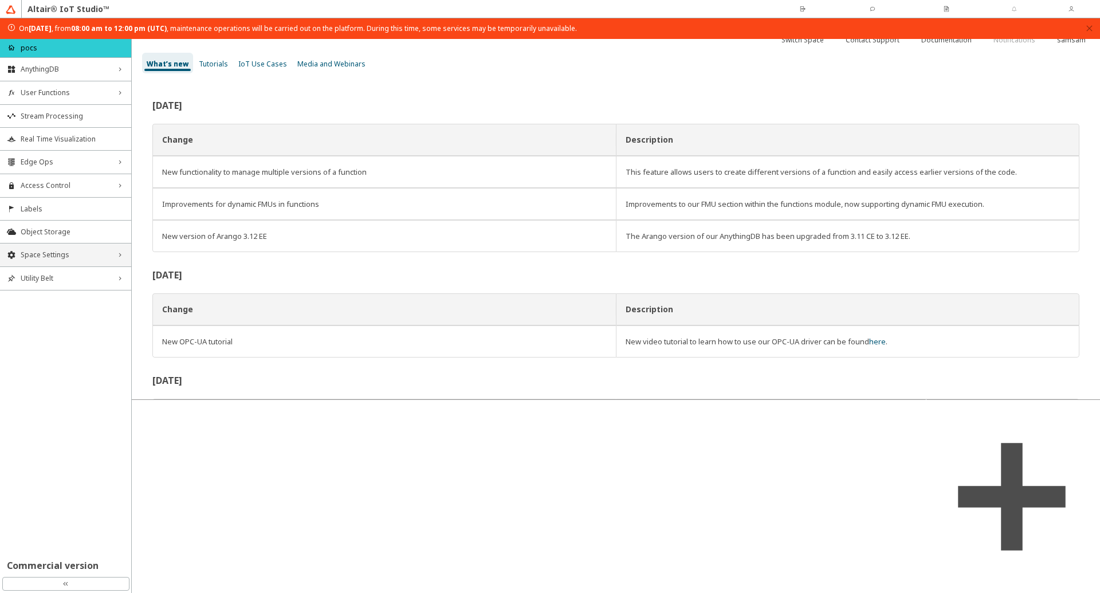
click at [55, 255] on span "Space Settings" at bounding box center [66, 254] width 90 height 9
click at [56, 328] on span "AU Management" at bounding box center [73, 331] width 104 height 9
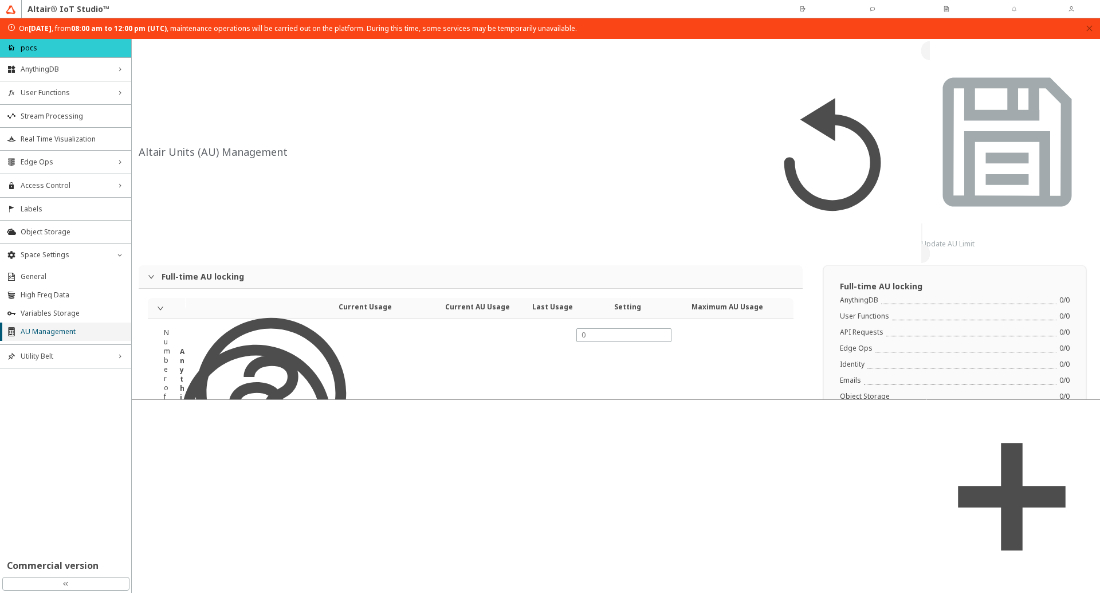
type input "24000"
type input "5"
type input "0"
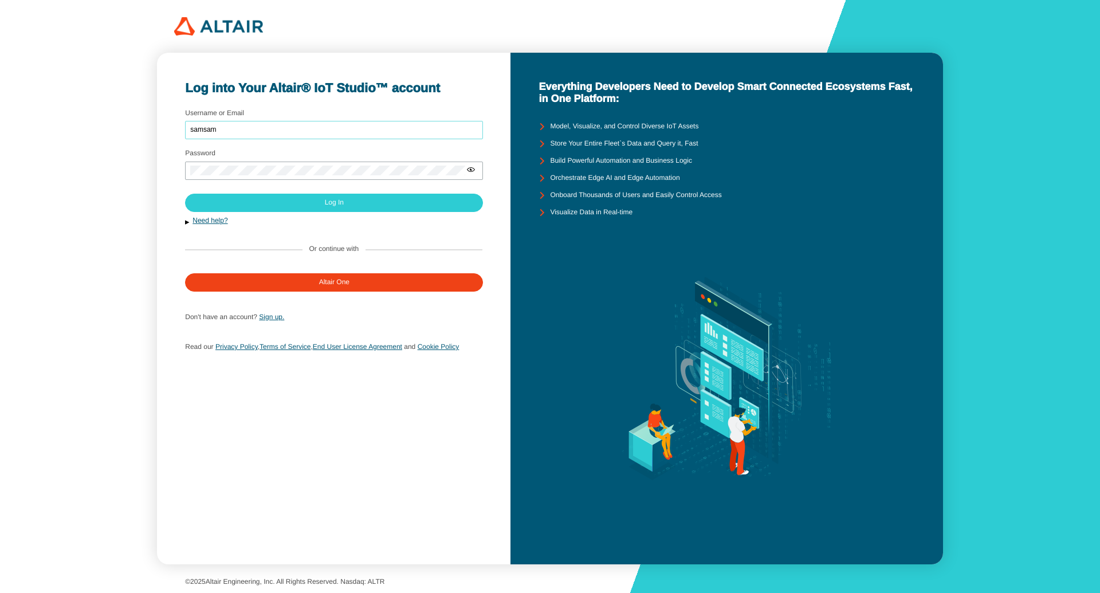
click at [287, 134] on input "samsam" at bounding box center [334, 130] width 288 height 8
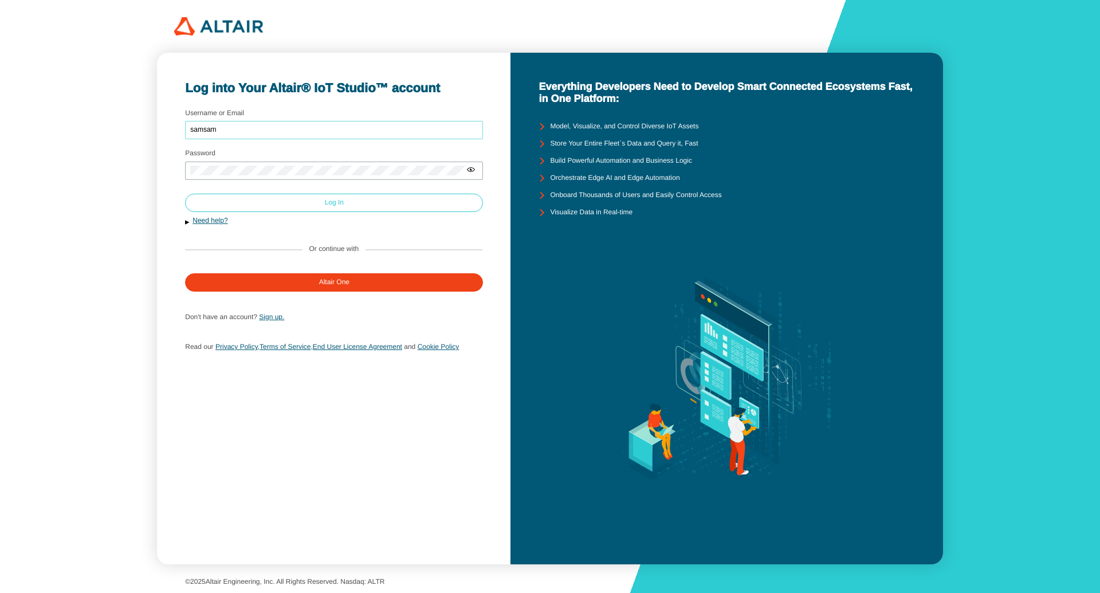
type input "samsam"
click at [287, 208] on paper-button "Log In" at bounding box center [334, 203] width 298 height 18
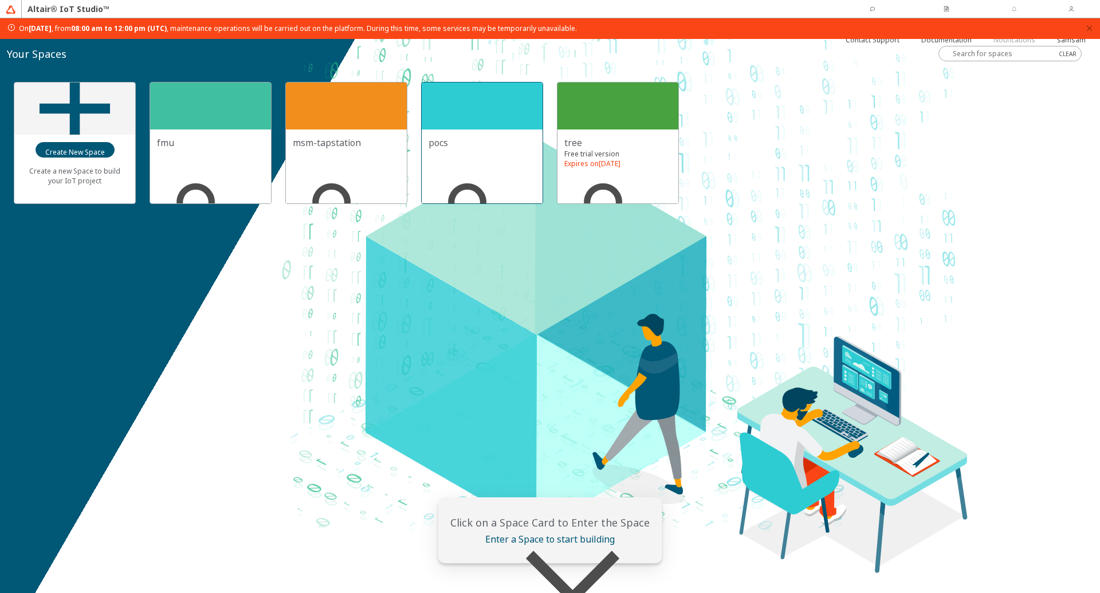
click at [490, 111] on div at bounding box center [482, 105] width 121 height 47
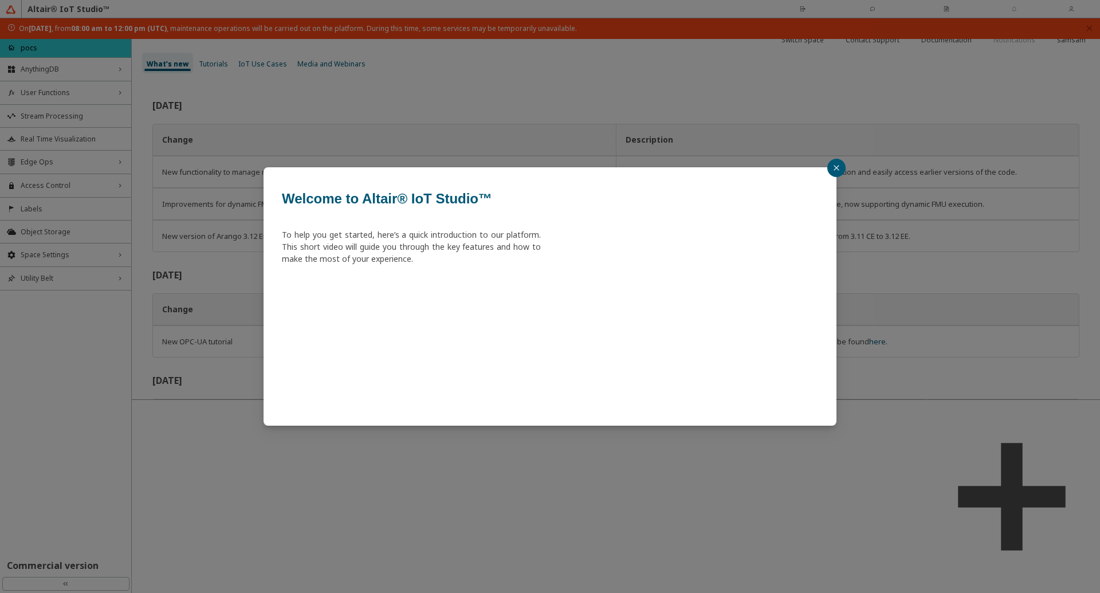
drag, startPoint x: 843, startPoint y: 170, endPoint x: 819, endPoint y: 170, distance: 24.1
click at [841, 170] on button "button" at bounding box center [836, 168] width 18 height 18
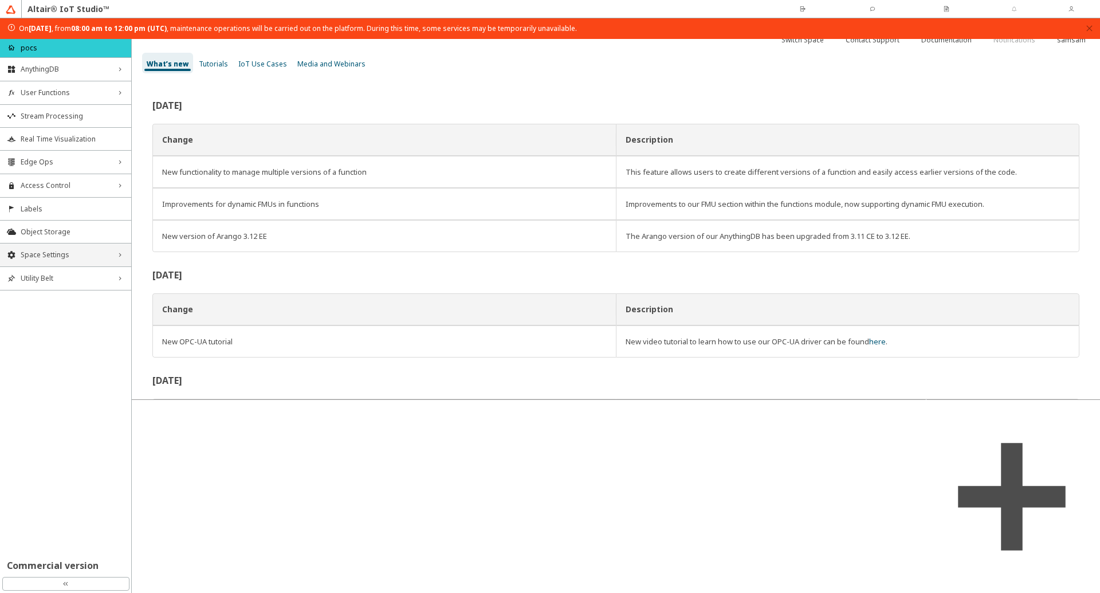
click at [83, 260] on div "Space Settings right_chevron" at bounding box center [65, 254] width 131 height 23
click at [66, 333] on span "AU Management" at bounding box center [73, 331] width 104 height 9
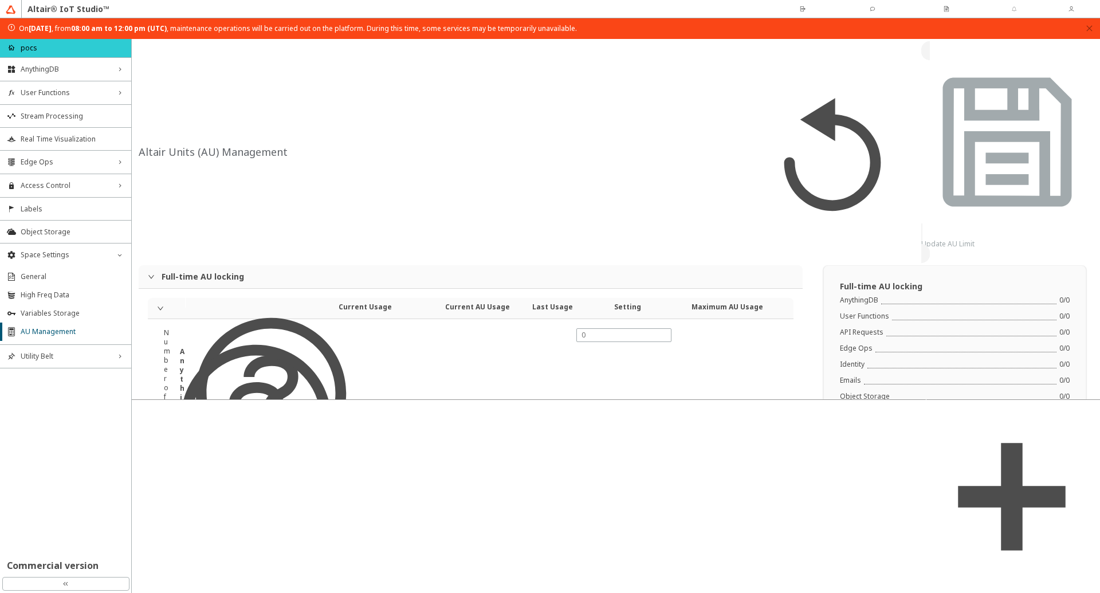
type input "24000"
type input "5"
type input "0"
type input "24000"
type input "5"
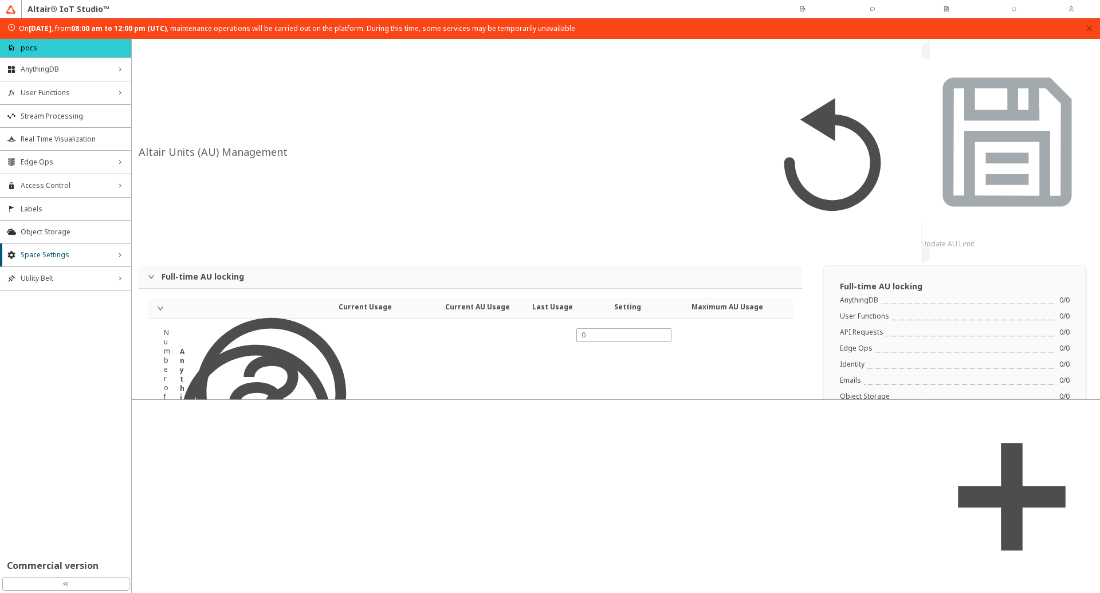
type input "0"
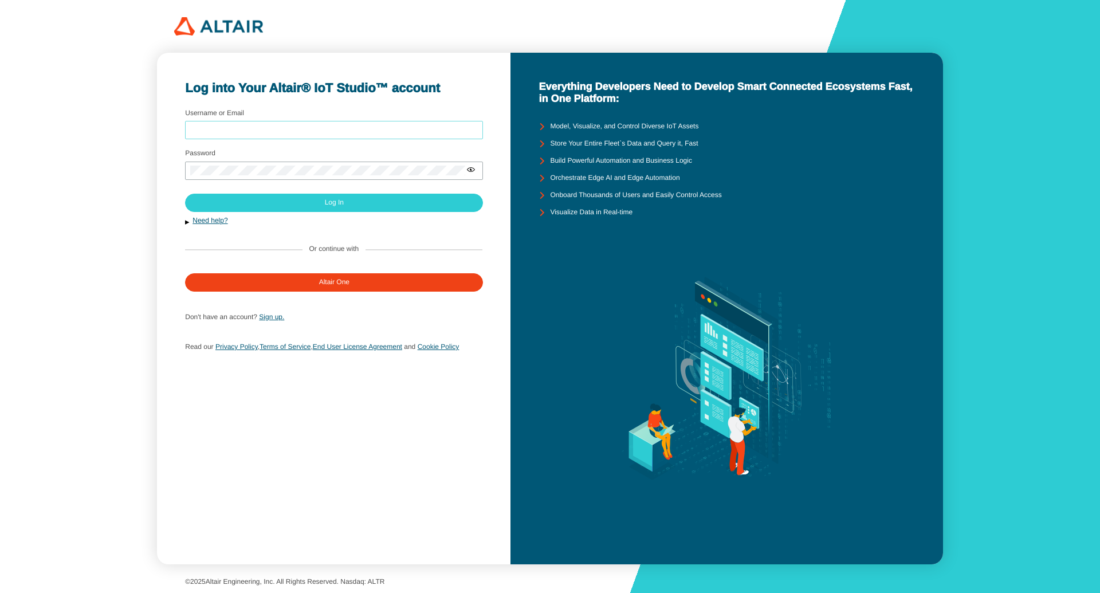
click at [300, 126] on input "Username or Email" at bounding box center [334, 130] width 288 height 8
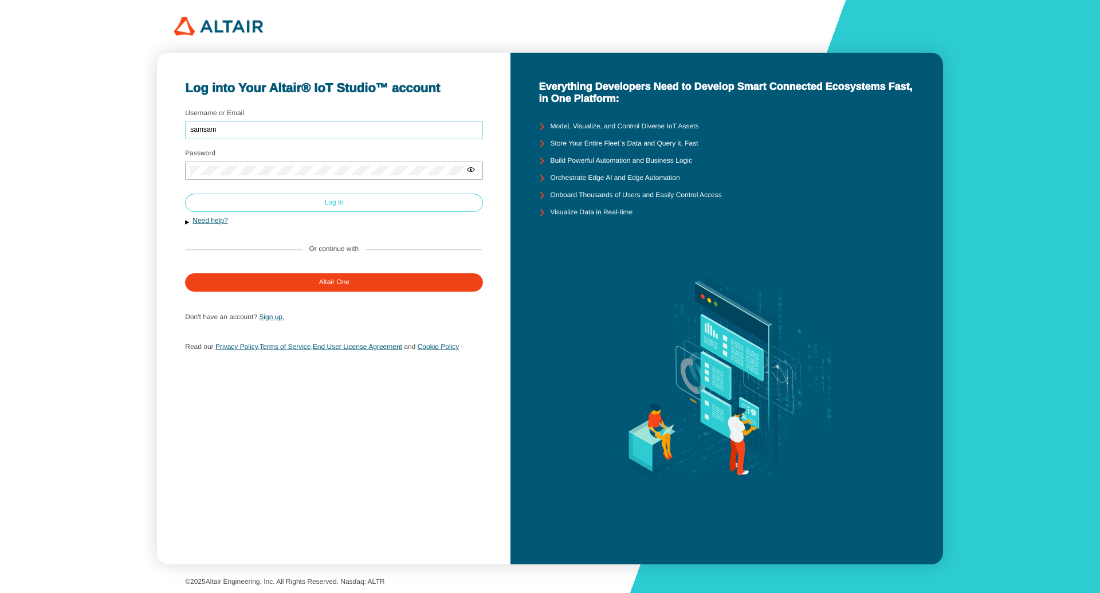
type input "samsam"
click at [318, 208] on paper-button "Log In" at bounding box center [334, 203] width 298 height 18
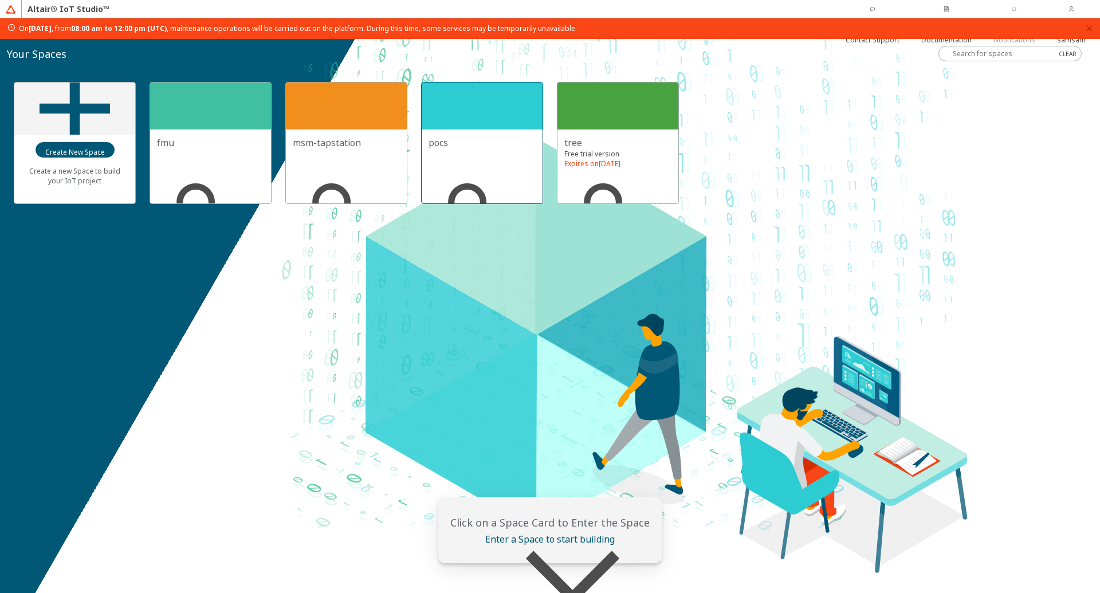
click at [476, 117] on div at bounding box center [482, 105] width 121 height 47
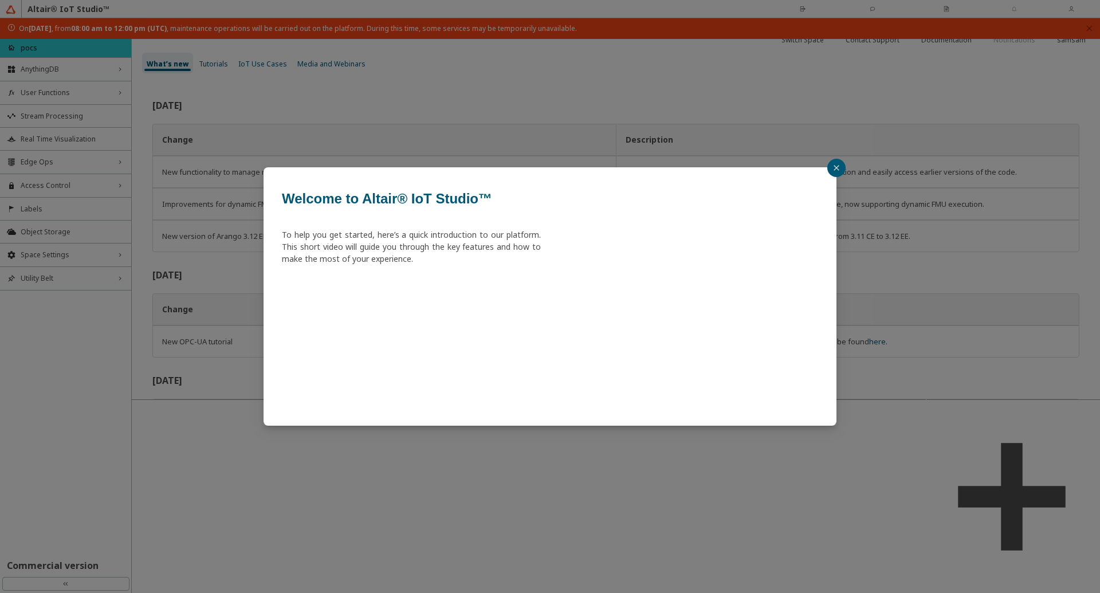
click at [833, 167] on button "button" at bounding box center [836, 168] width 18 height 18
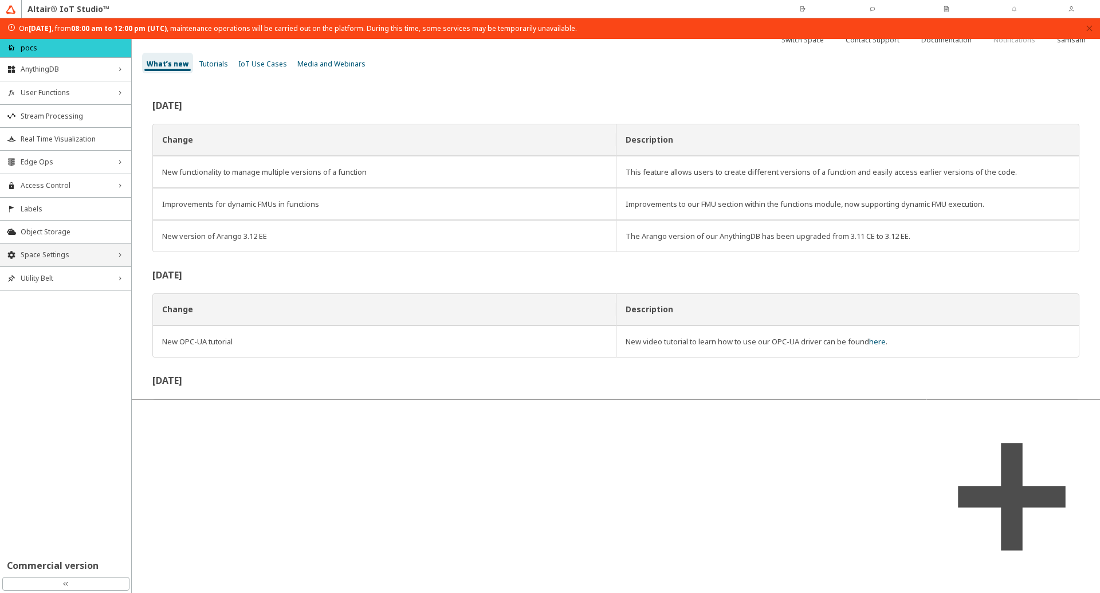
click at [87, 251] on span "Space Settings" at bounding box center [66, 254] width 90 height 9
click at [61, 327] on span "AU Management" at bounding box center [73, 331] width 104 height 9
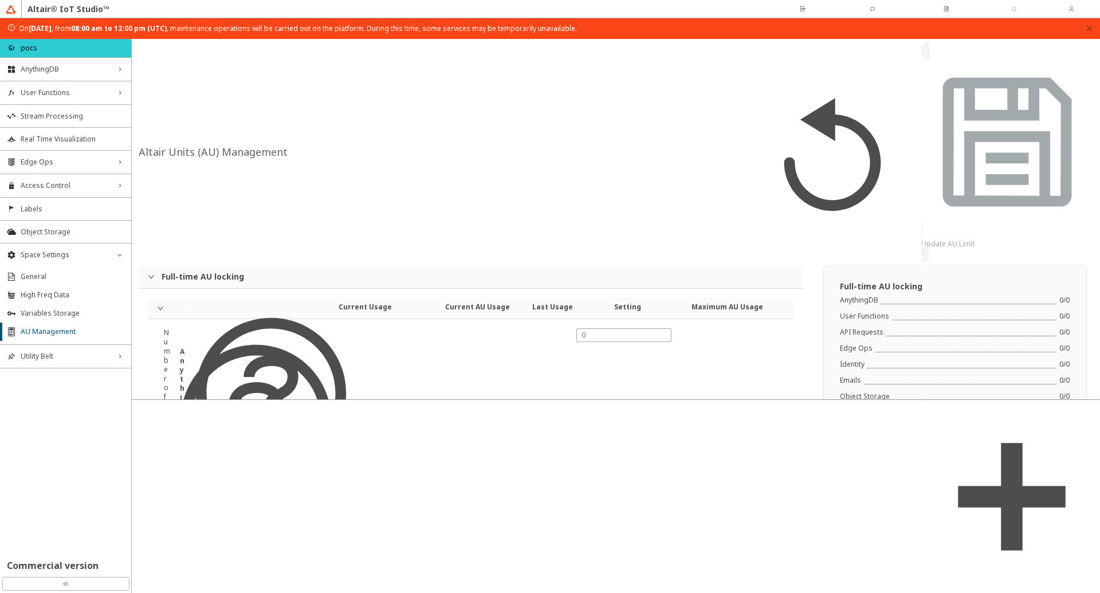
type input "24000"
type input "5"
type input "0"
click at [11, 27] on icon at bounding box center [11, 27] width 1 height 2
click at [10, 11] on img at bounding box center [11, 10] width 10 height 10
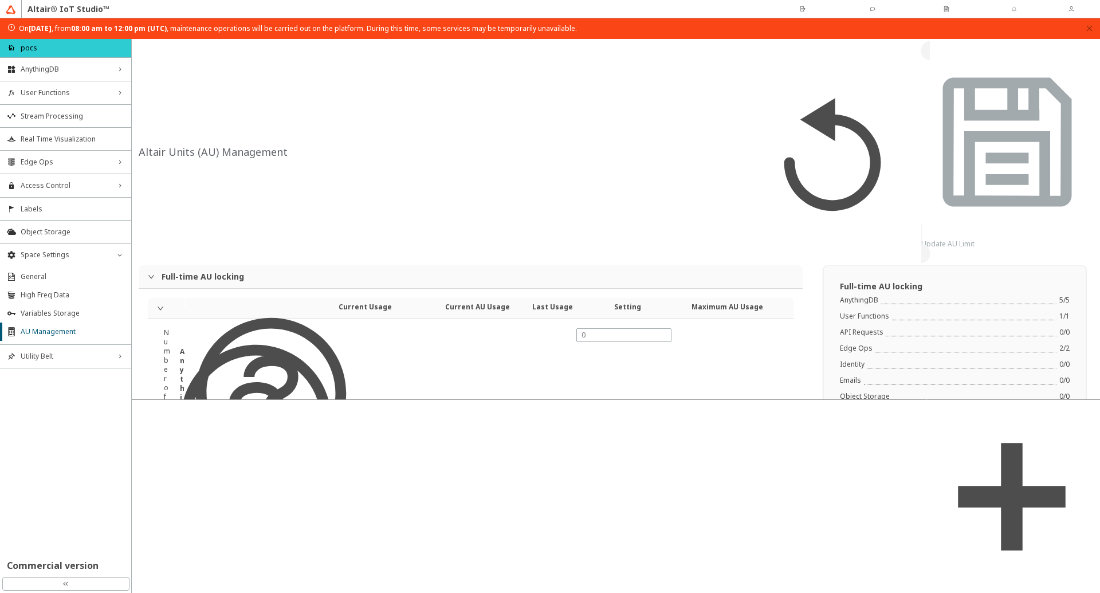
click at [56, 584] on div "double_left_chevron" at bounding box center [65, 584] width 127 height 14
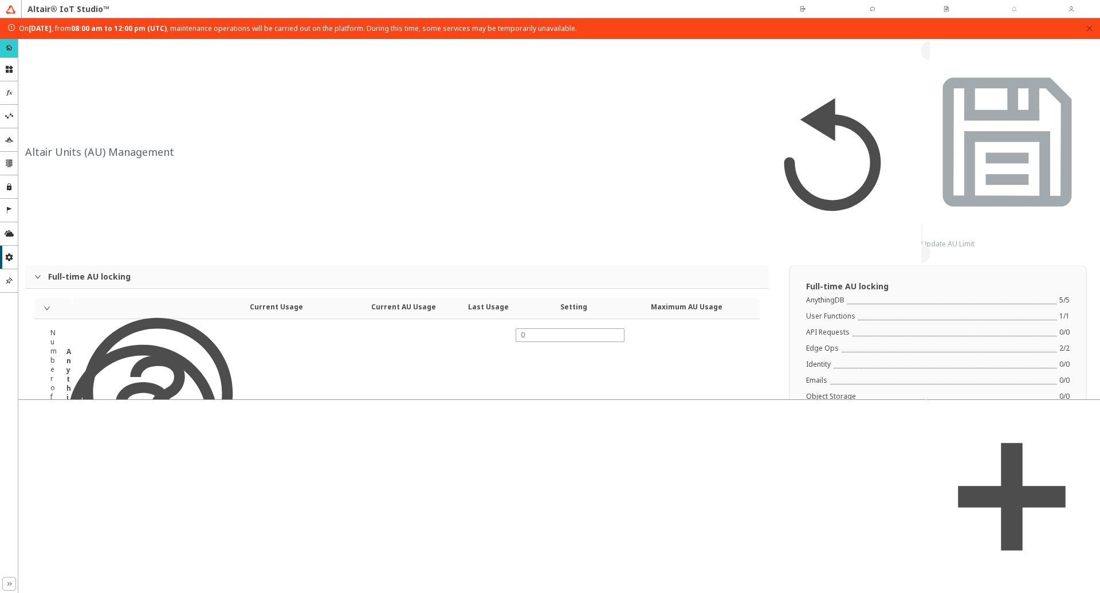
click at [9, 587] on icon "double_right_chevron" at bounding box center [9, 583] width 9 height 9
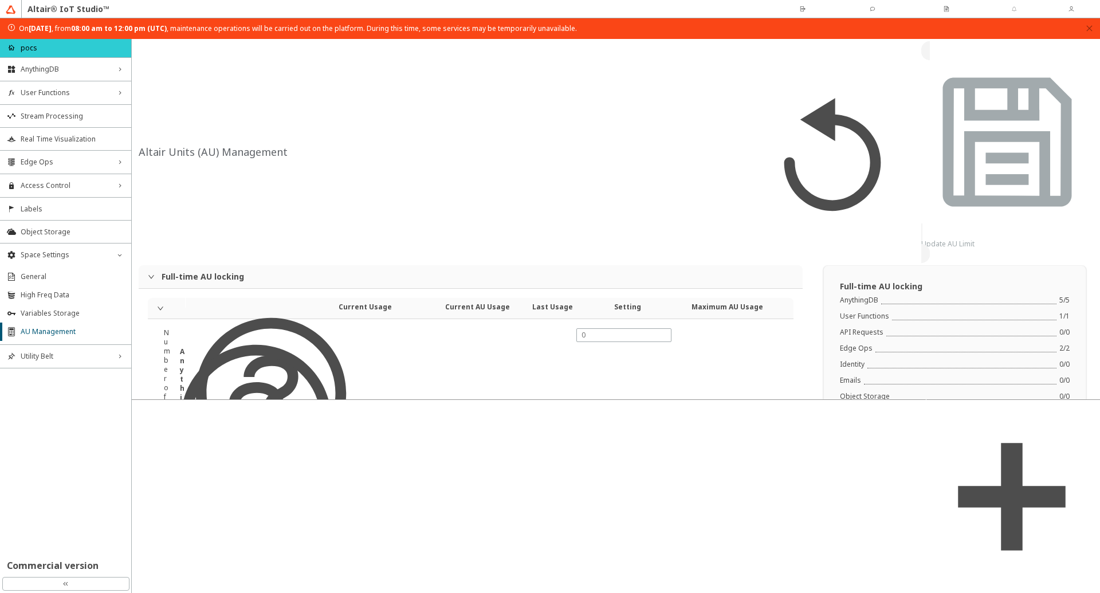
click at [85, 465] on div "AnythingDB right_chevron User Functions right_chevron Stream Processing Real Ti…" at bounding box center [65, 315] width 131 height 517
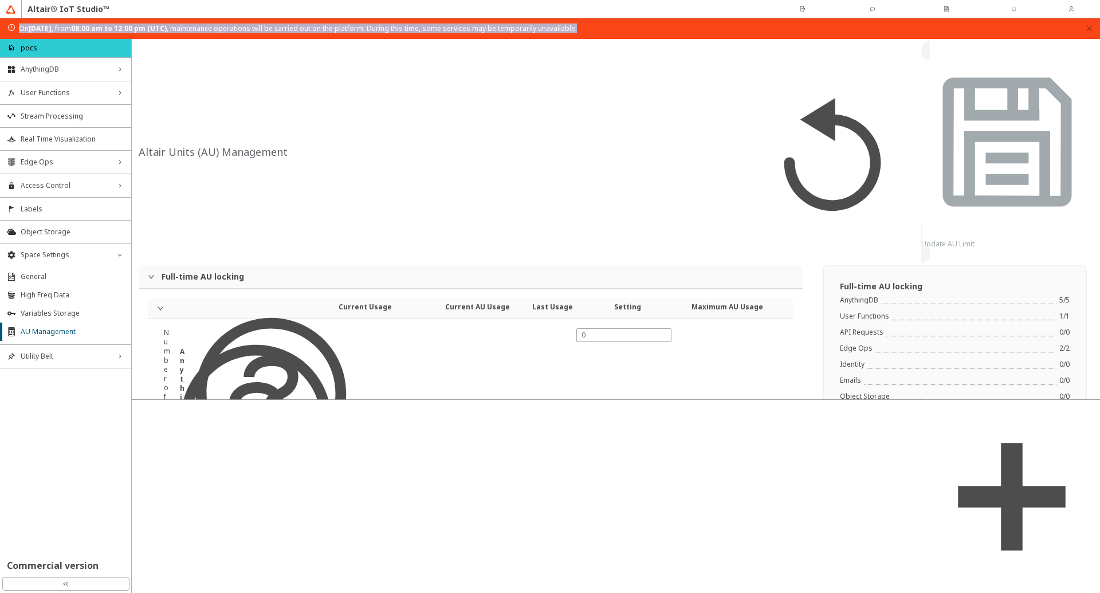
drag, startPoint x: 658, startPoint y: 28, endPoint x: 0, endPoint y: 28, distance: 657.6
click at [0, 28] on div "[DATE][DATE] , from 08:00 am to 12:00 pm (UTC) , maintenance operations will be…" at bounding box center [550, 28] width 1100 height 21
click at [657, 29] on div "[DATE][DATE] , from 08:00 am to 12:00 pm (UTC) , maintenance operations will be…" at bounding box center [544, 28] width 1074 height 11
drag, startPoint x: 657, startPoint y: 29, endPoint x: 0, endPoint y: 27, distance: 657.0
click at [0, 27] on div "[DATE][DATE] , from 08:00 am to 12:00 pm (UTC) , maintenance operations will be…" at bounding box center [550, 28] width 1100 height 21
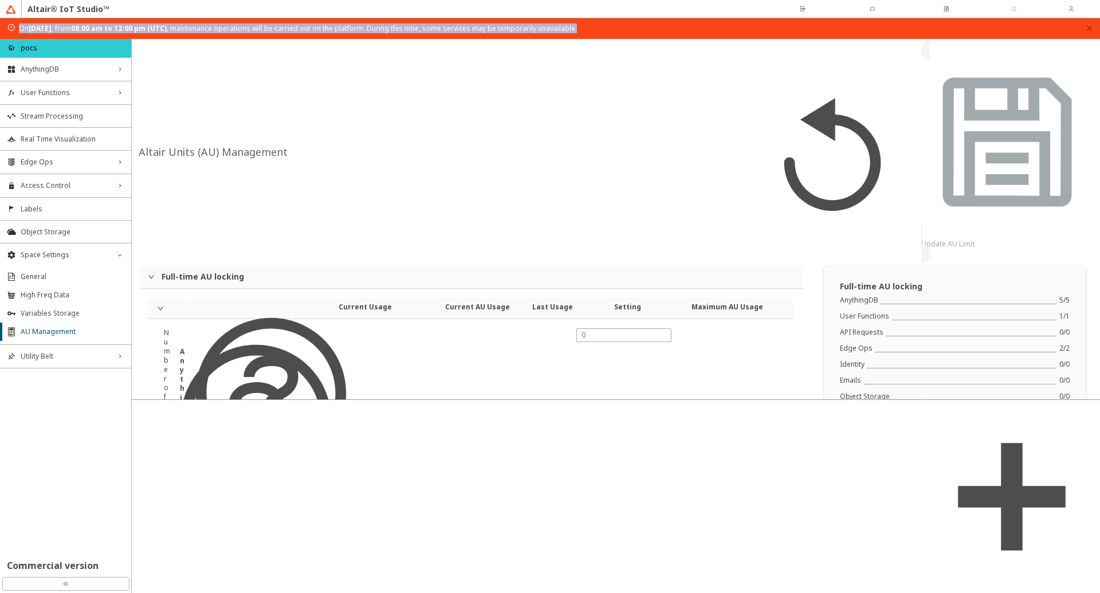
click at [658, 30] on div "[DATE][DATE] , from 08:00 am to 12:00 pm (UTC) , maintenance operations will be…" at bounding box center [544, 28] width 1074 height 11
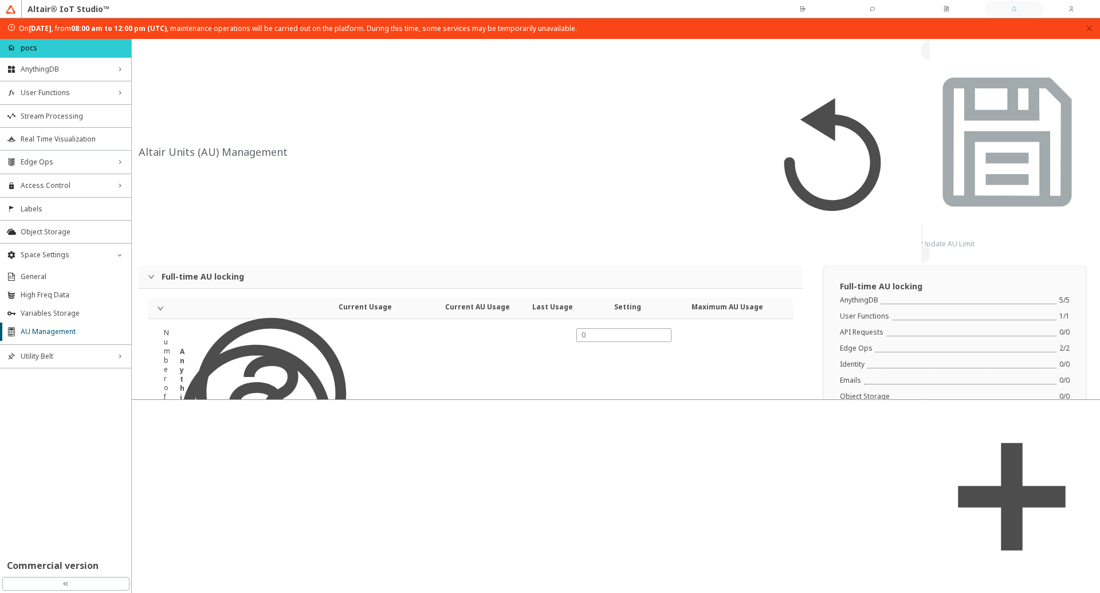
click at [0, 0] on slot "Notifications" at bounding box center [0, 0] width 0 height 0
click at [683, 9] on div "Altair® IoT Studio™" at bounding box center [550, 9] width 1088 height 18
click at [1089, 32] on button "button" at bounding box center [1088, 29] width 7 height 9
